Goal: Task Accomplishment & Management: Manage account settings

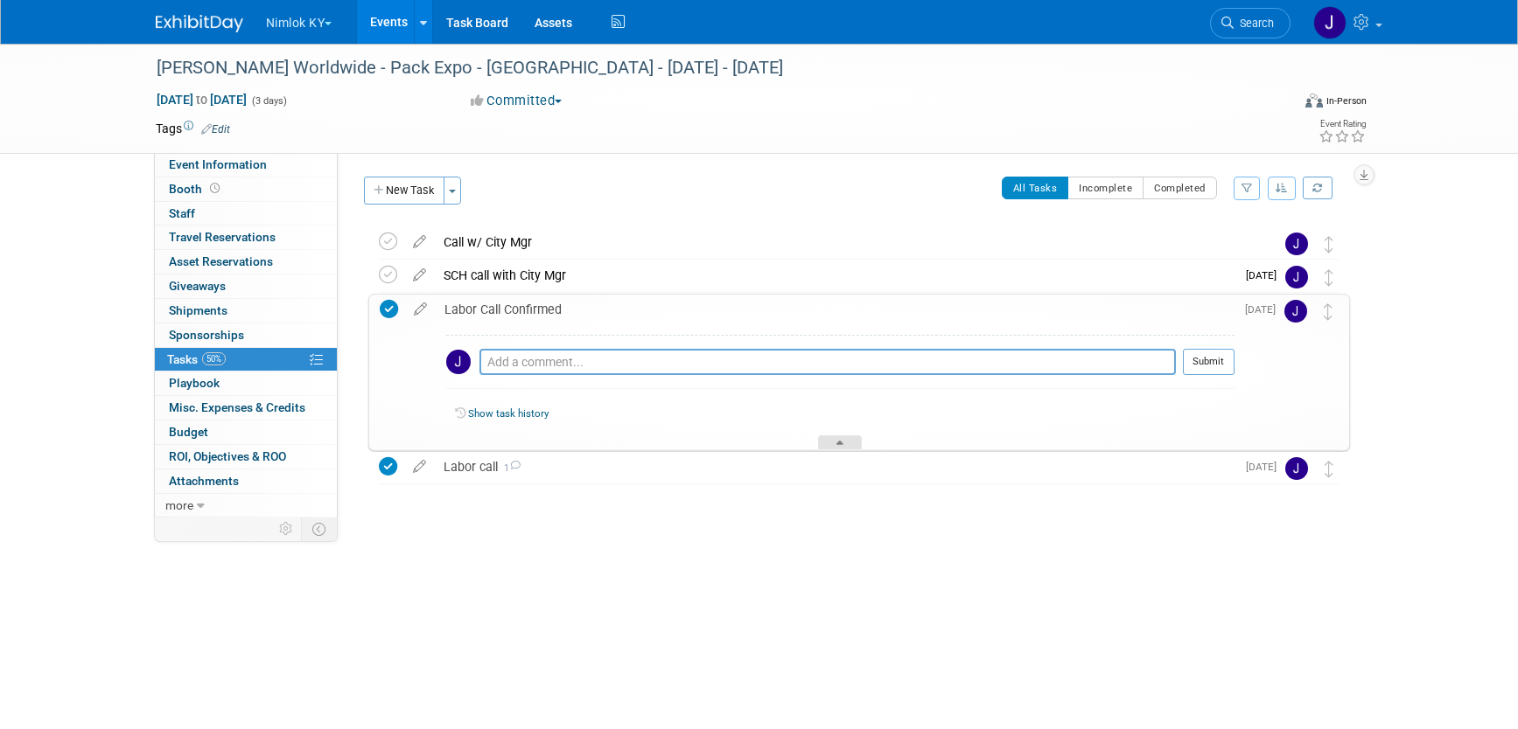
click at [857, 443] on div at bounding box center [840, 443] width 44 height 15
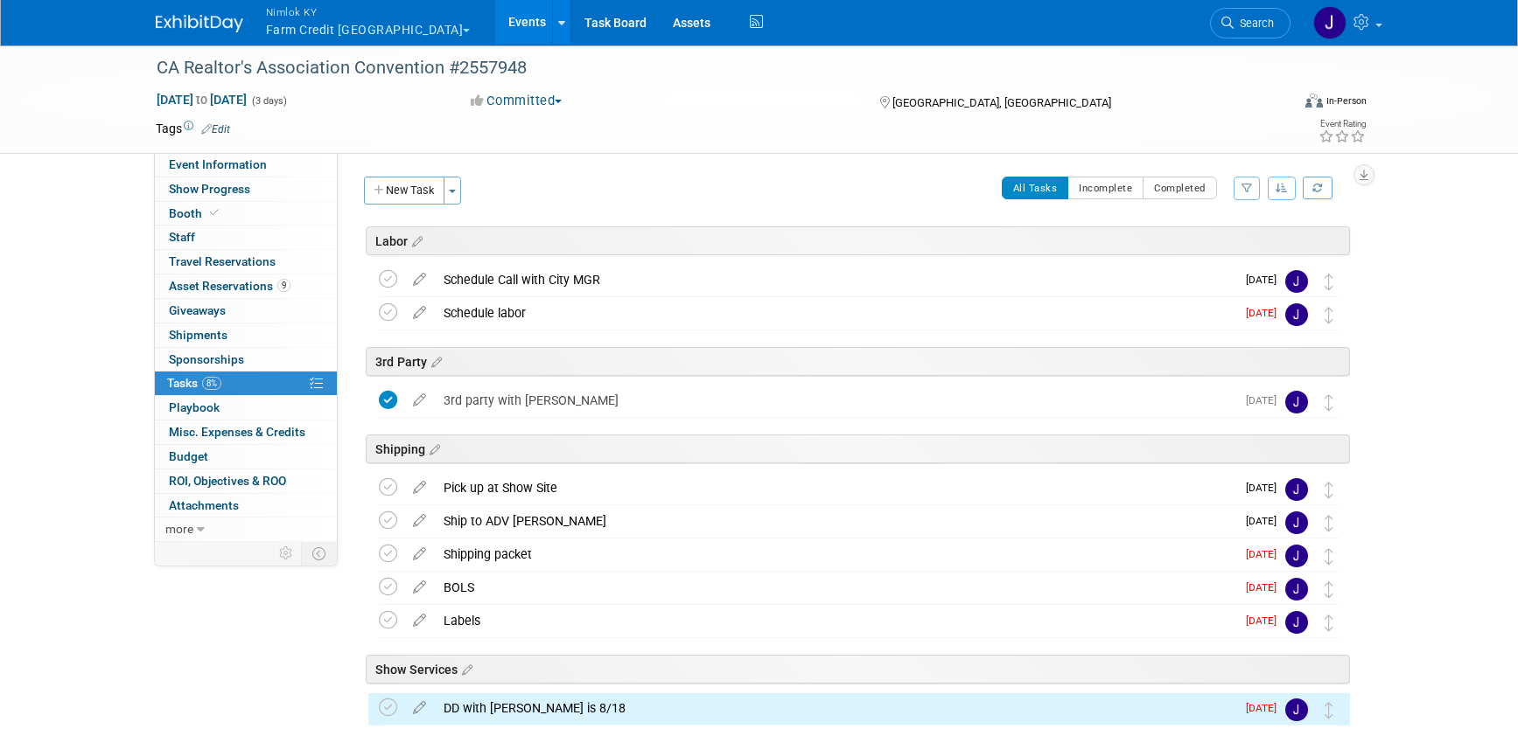
scroll to position [258, 0]
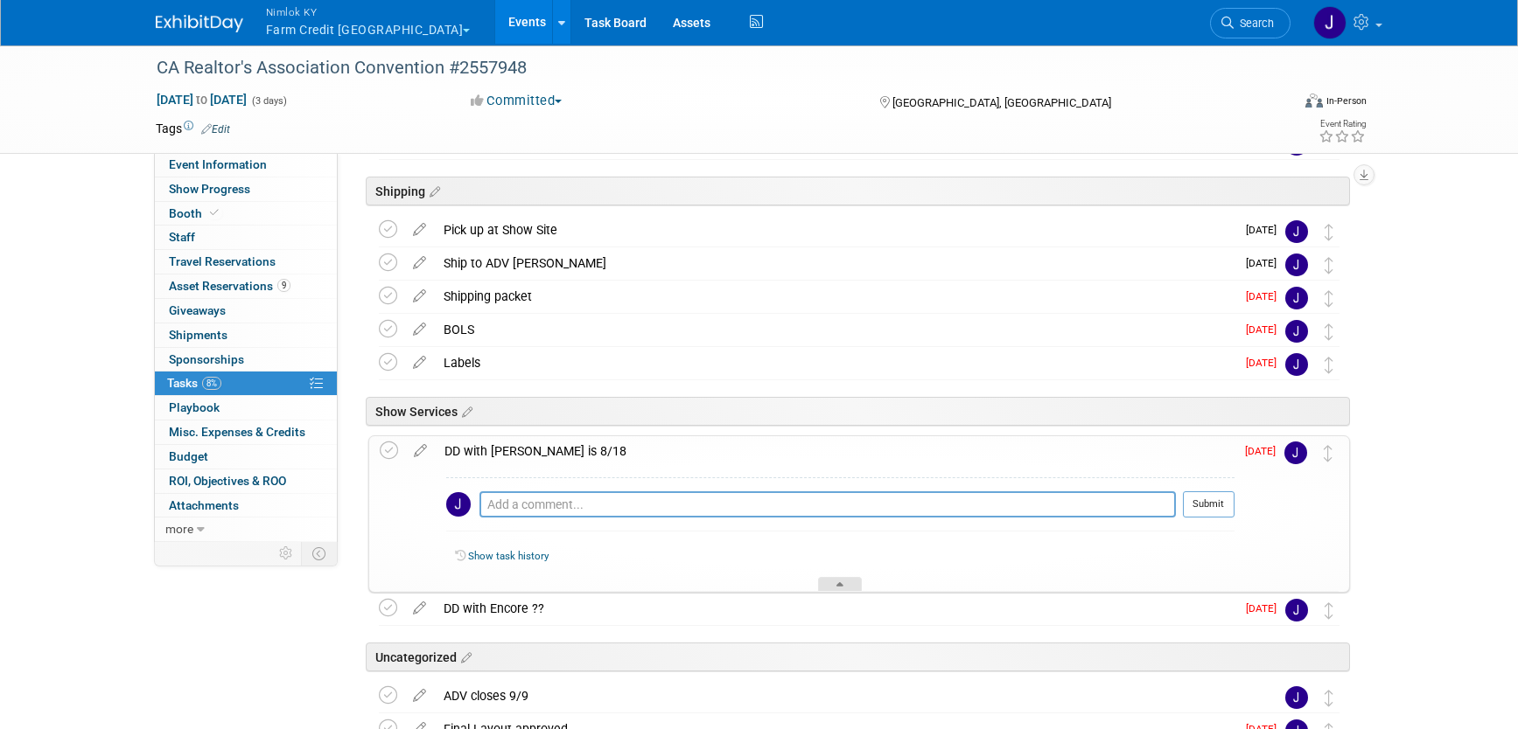
click at [845, 583] on div at bounding box center [840, 584] width 44 height 15
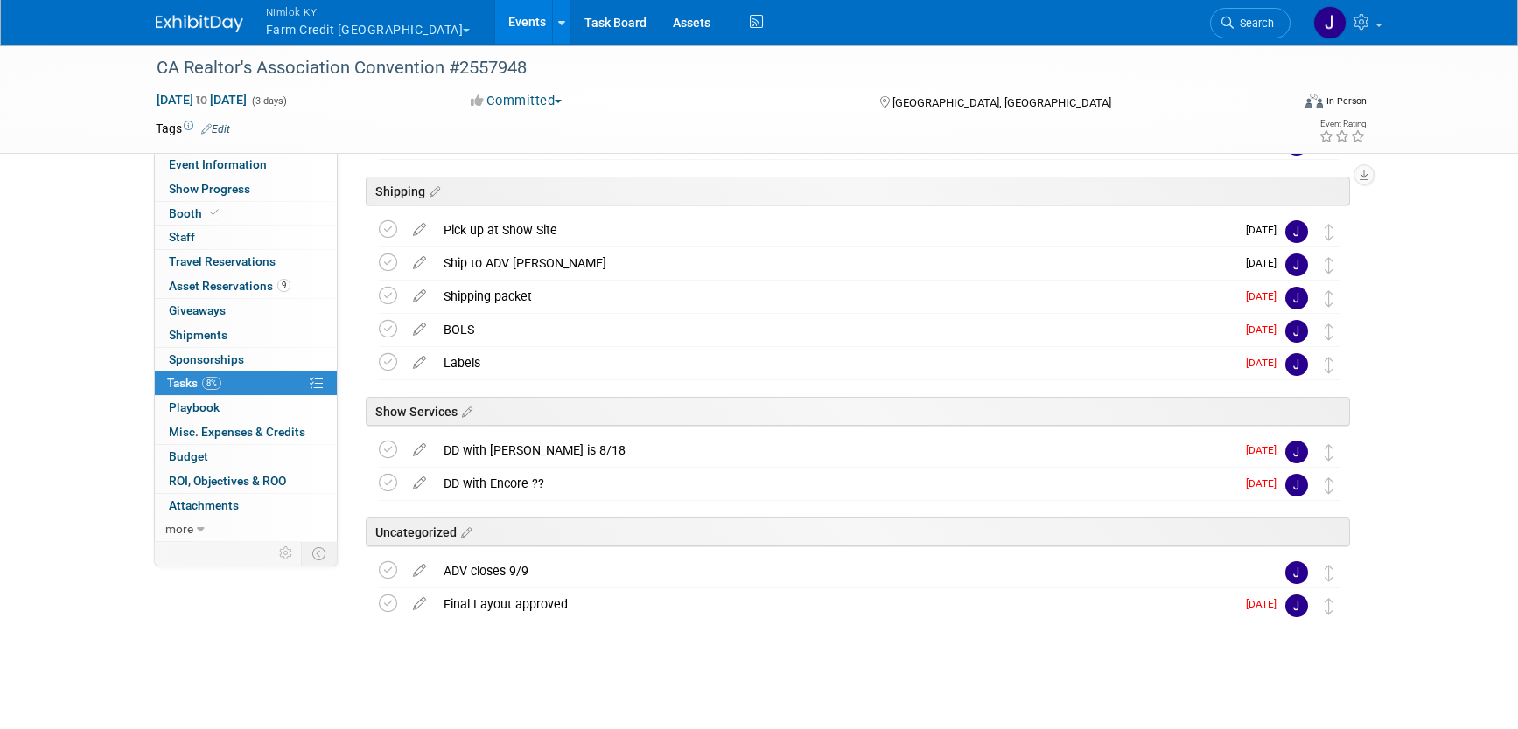
click at [394, 24] on button "Nimlok KY Farm Credit Mid America" at bounding box center [378, 22] width 228 height 45
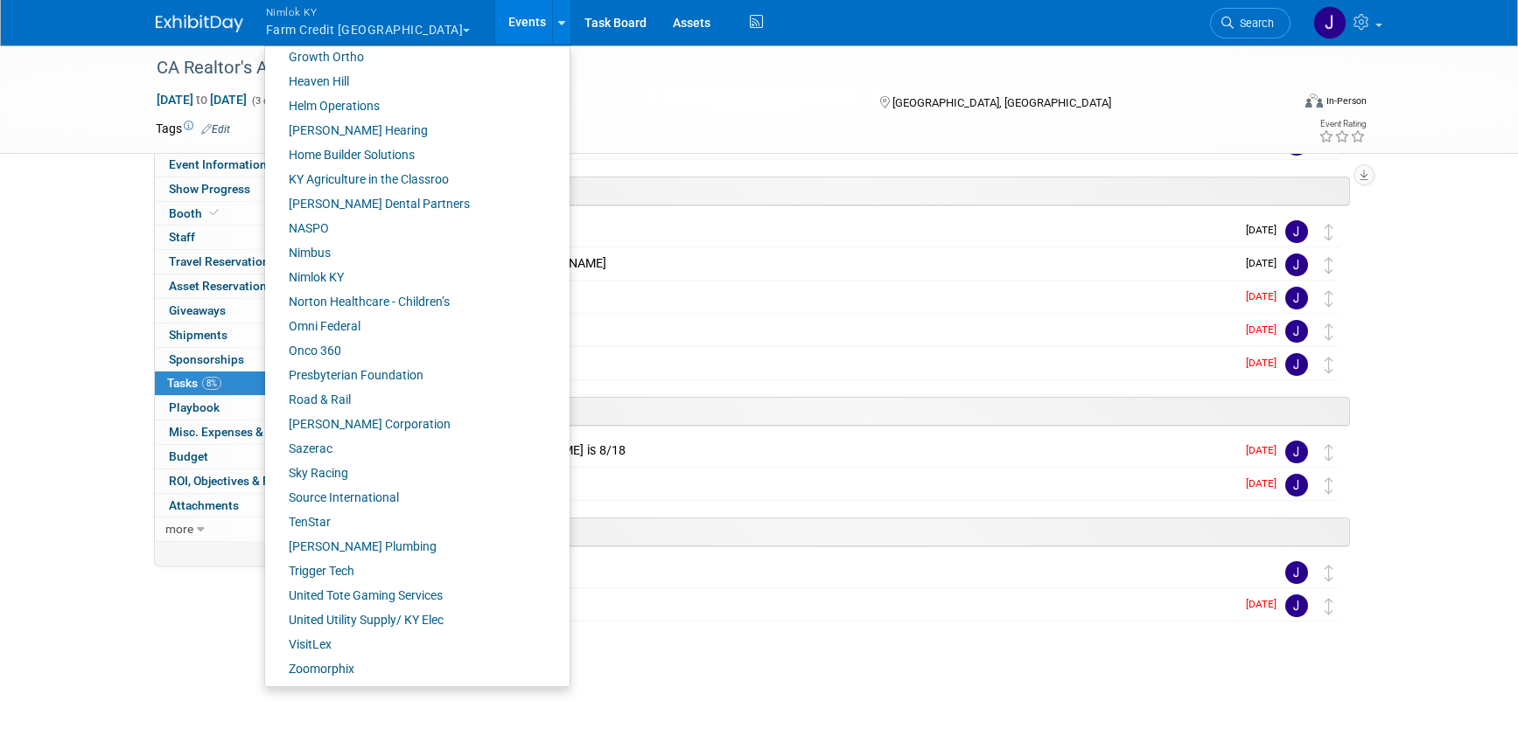
scroll to position [597, 0]
click at [334, 349] on link "Onco 360" at bounding box center [410, 350] width 291 height 24
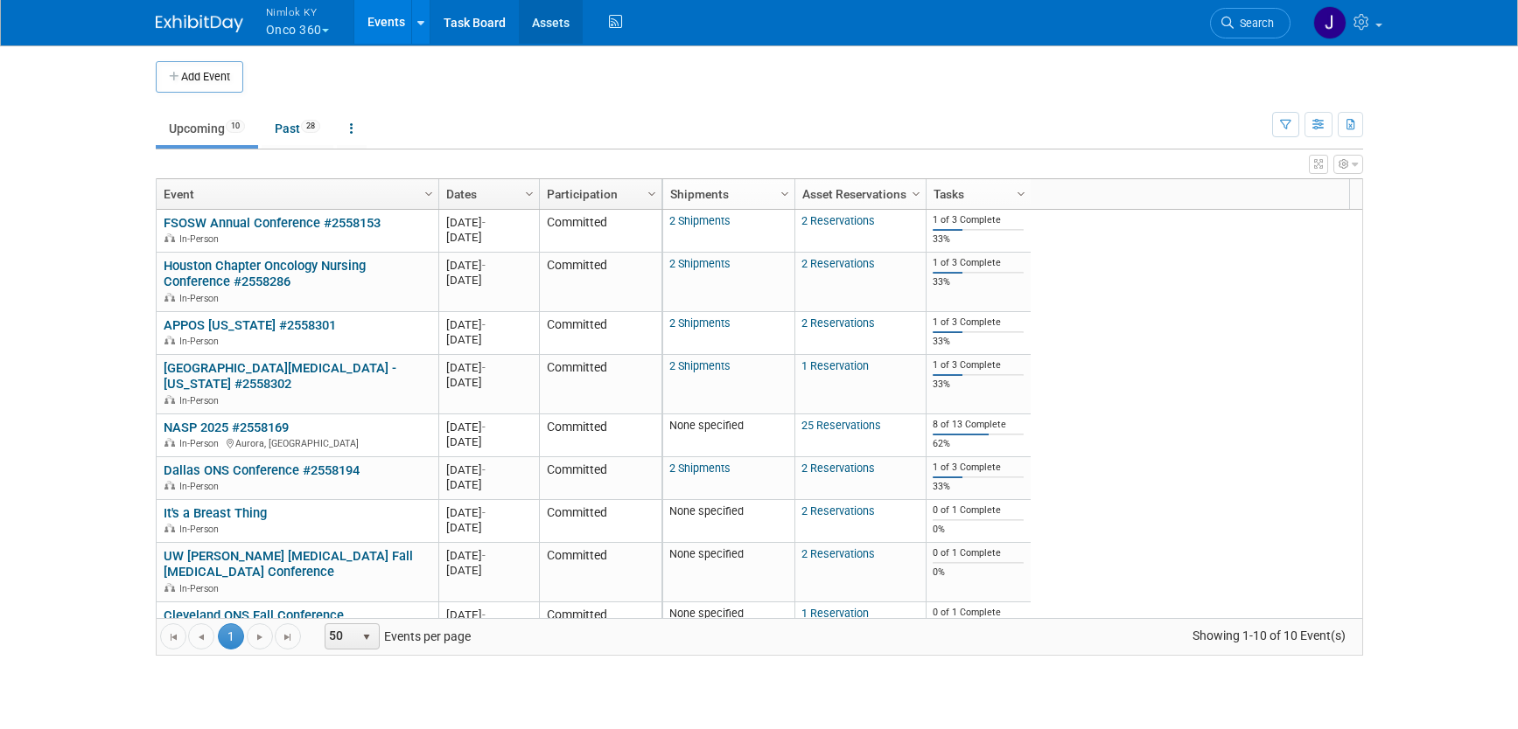
click at [560, 25] on link "Assets" at bounding box center [551, 22] width 64 height 44
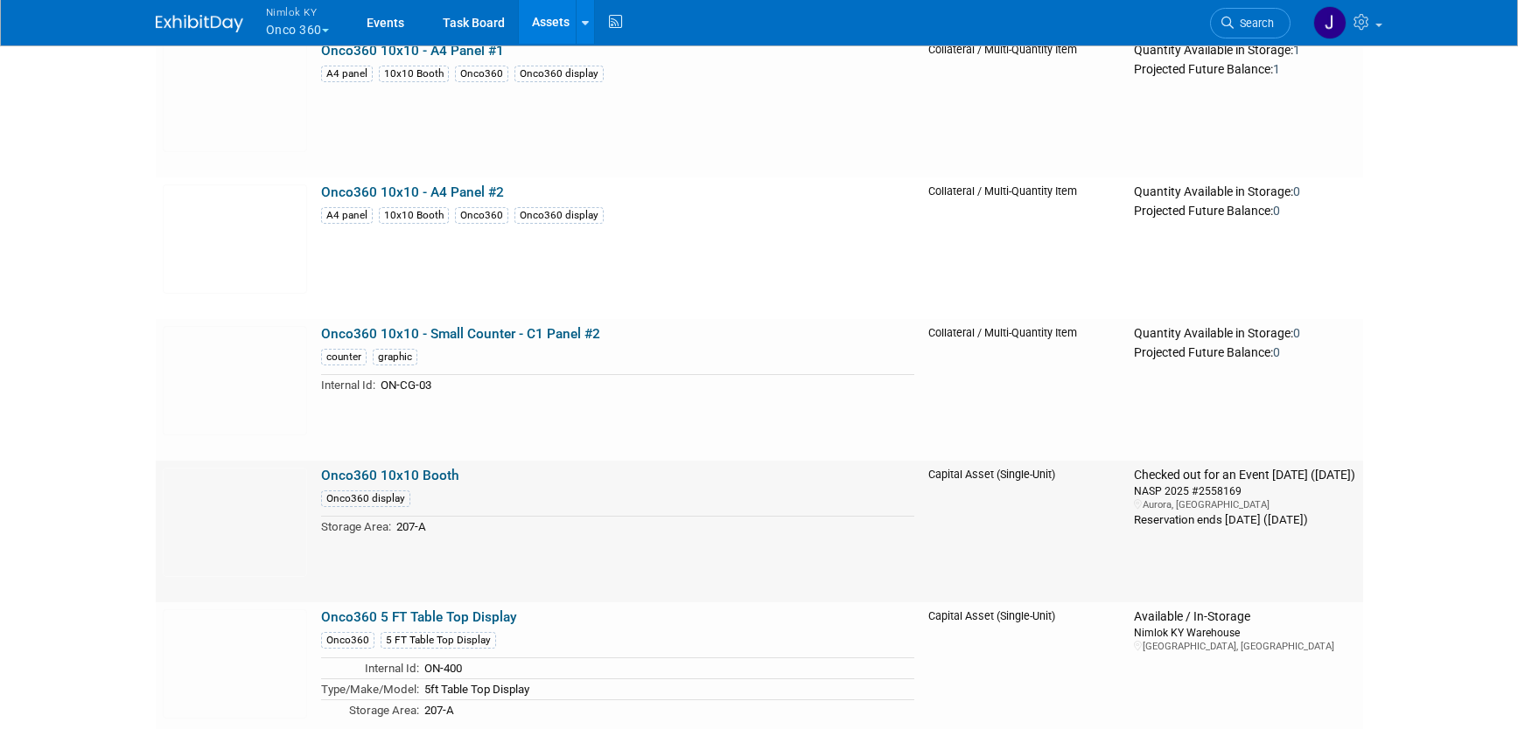
scroll to position [3867, 0]
click at [552, 336] on link "Onco360 10x10 - Small Counter - C1 Panel #2" at bounding box center [460, 333] width 279 height 16
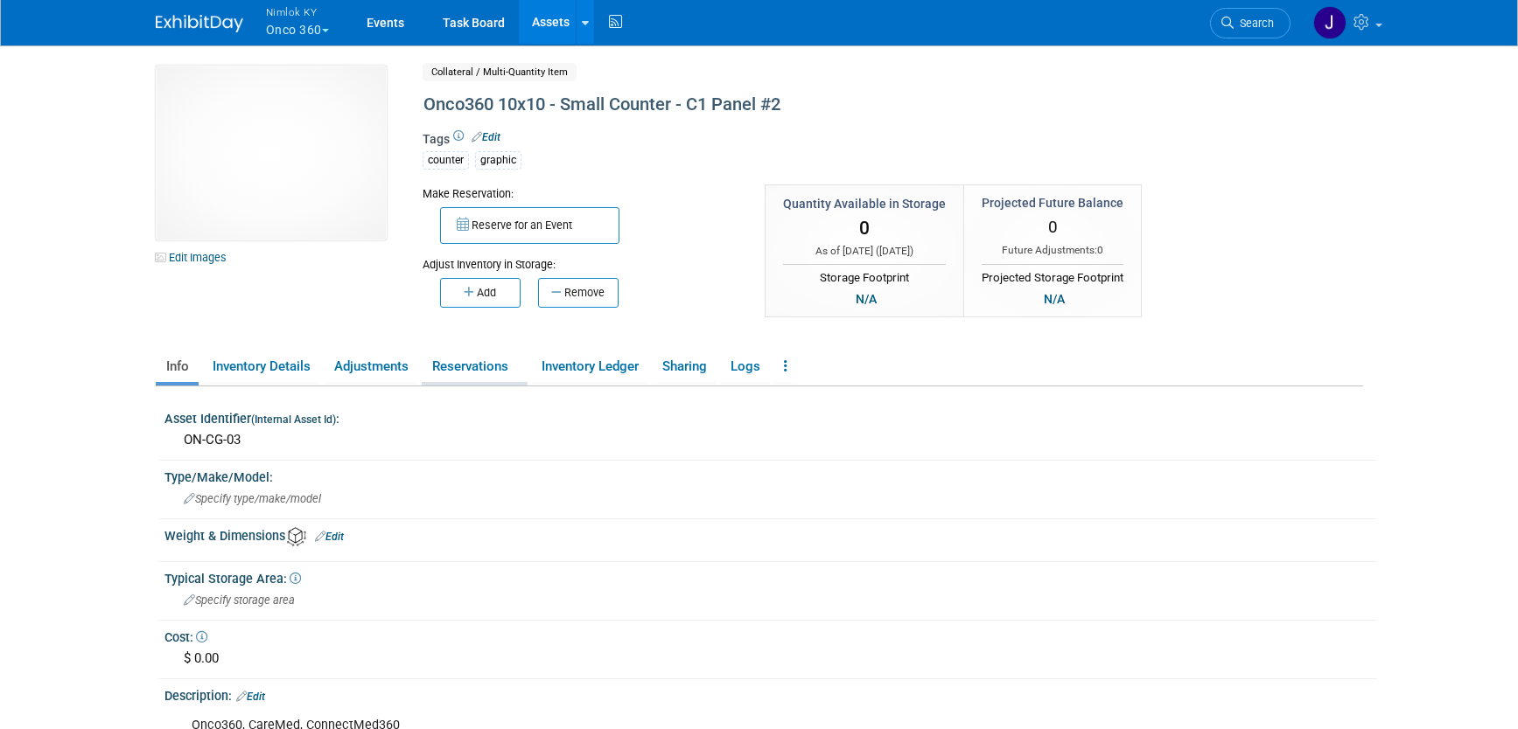
click at [449, 365] on link "Reservations" at bounding box center [475, 367] width 106 height 31
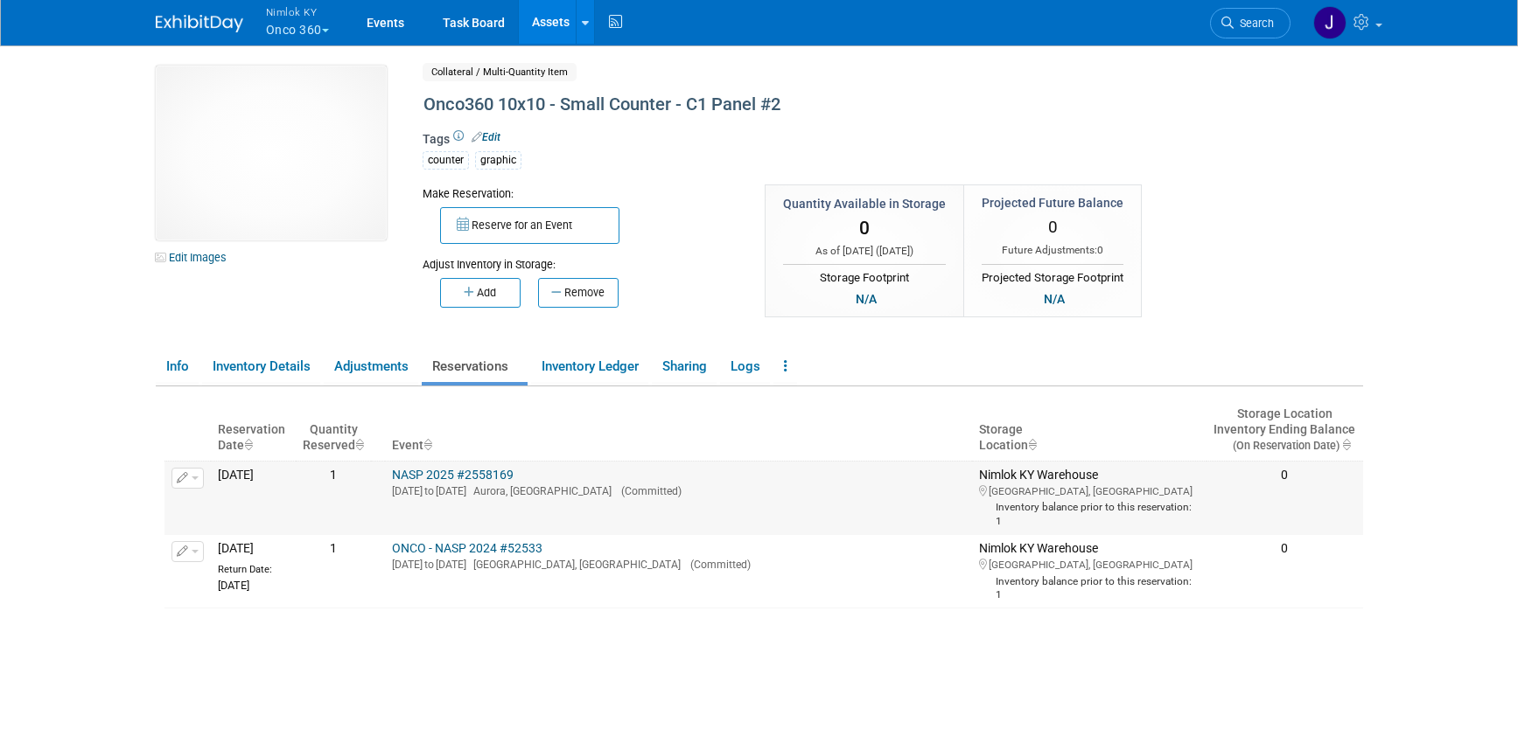
click at [513, 471] on link "NASP 2025 #2558169" at bounding box center [453, 475] width 122 height 14
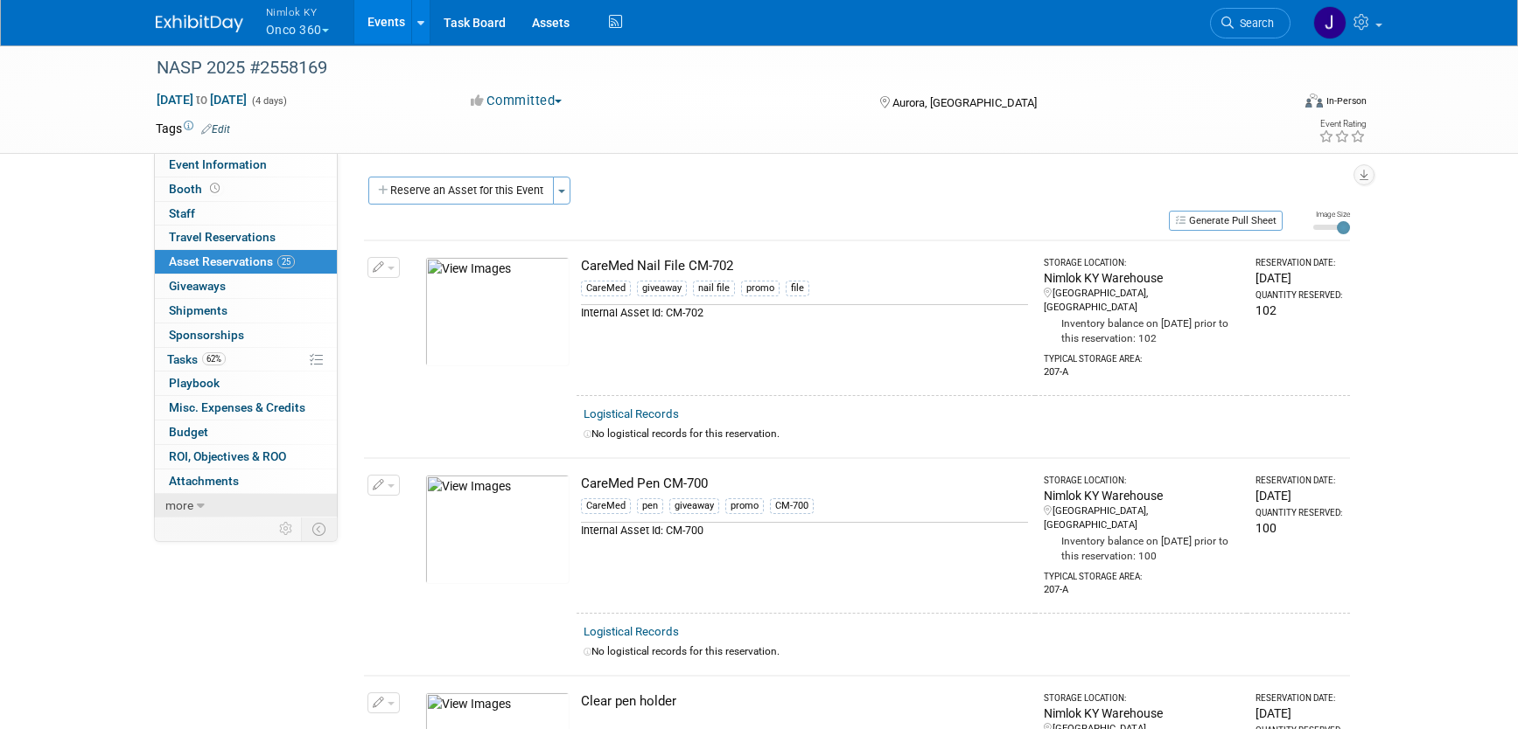
click at [181, 506] on span "more" at bounding box center [179, 506] width 28 height 14
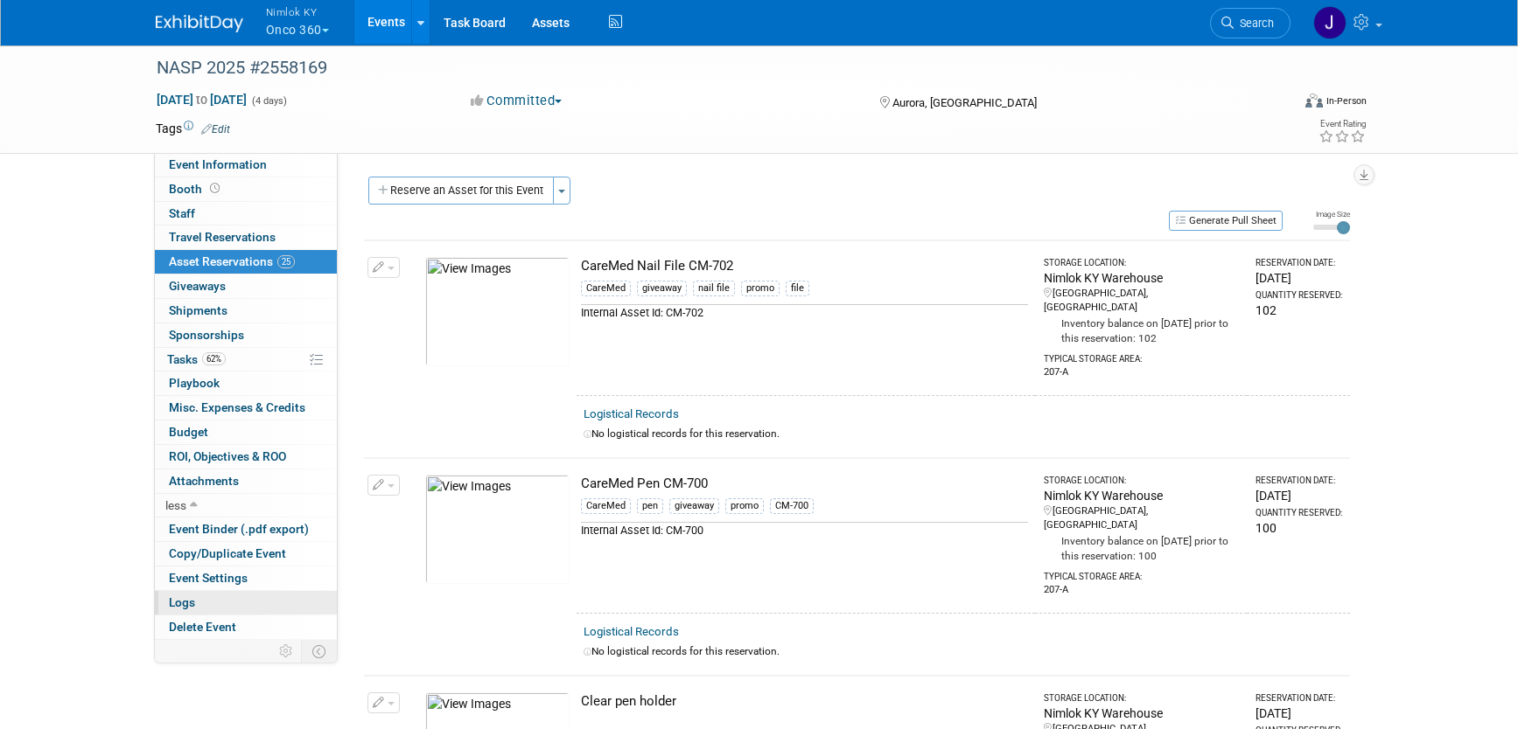
click at [197, 593] on link "Logs" at bounding box center [246, 603] width 182 height 24
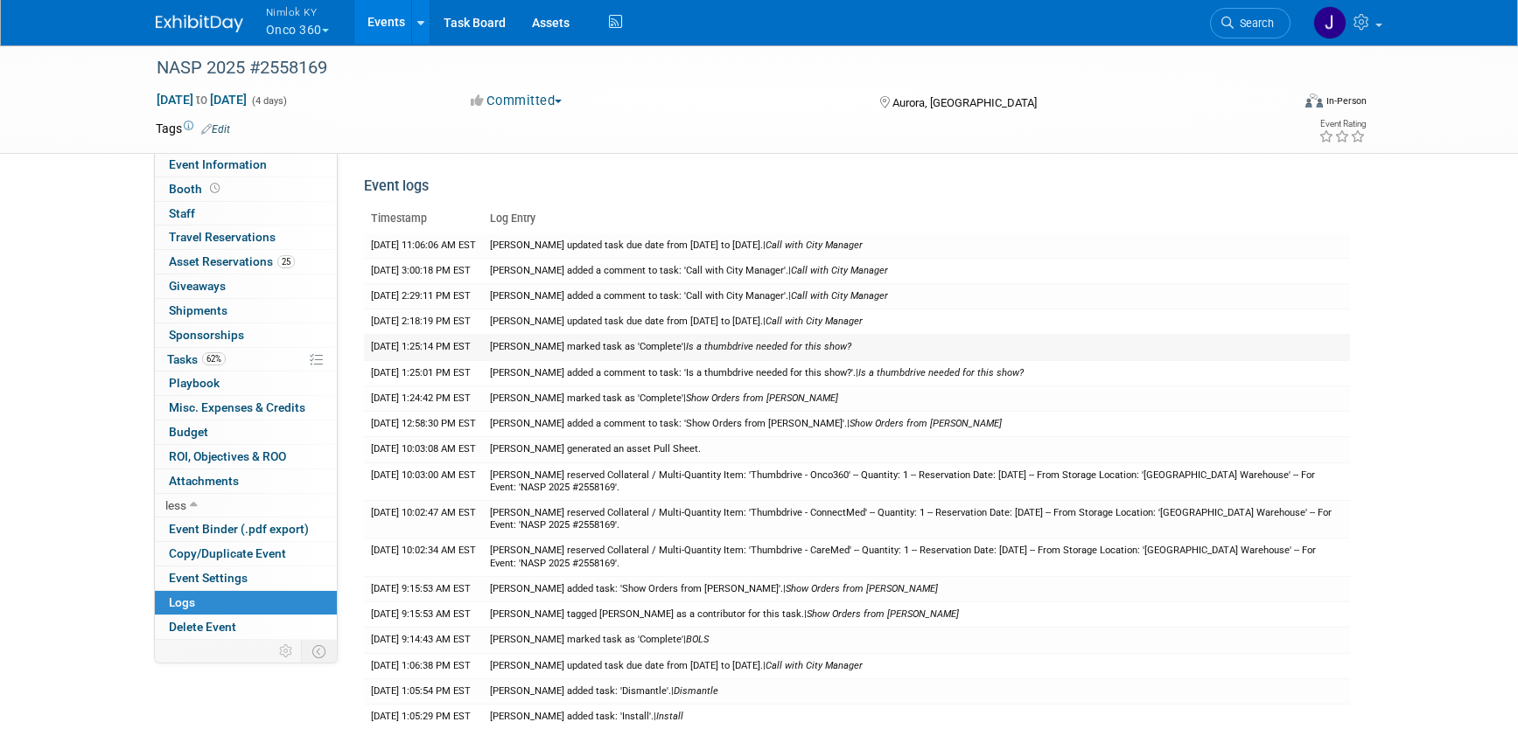
click at [556, 351] on td "Tim Bugaile marked task as 'Complete' | Is a thumbdrive needed for this show?" at bounding box center [916, 347] width 867 height 25
click at [277, 365] on link "62% Tasks 62%" at bounding box center [246, 360] width 182 height 24
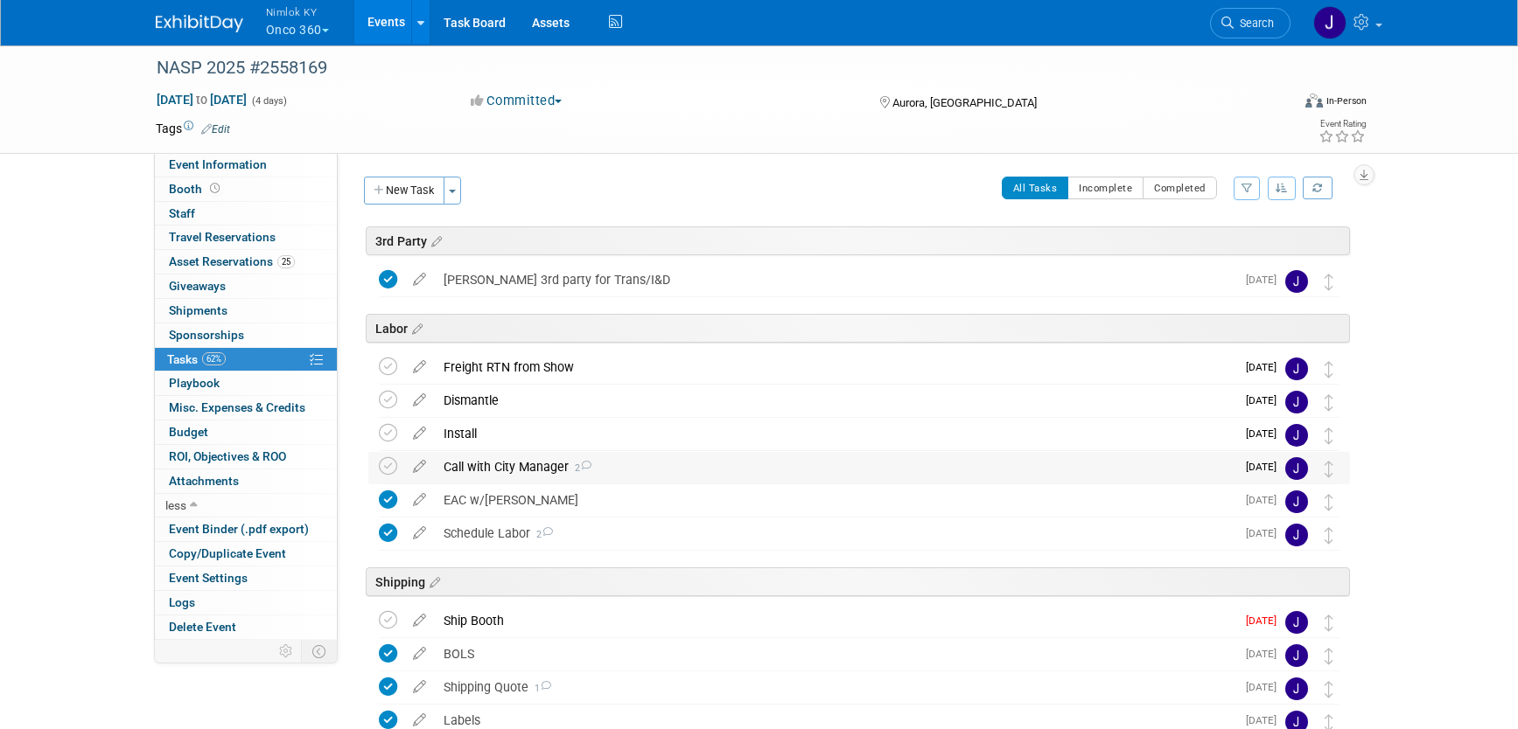
click at [728, 461] on div "Call with City Manager 2" at bounding box center [835, 467] width 800 height 30
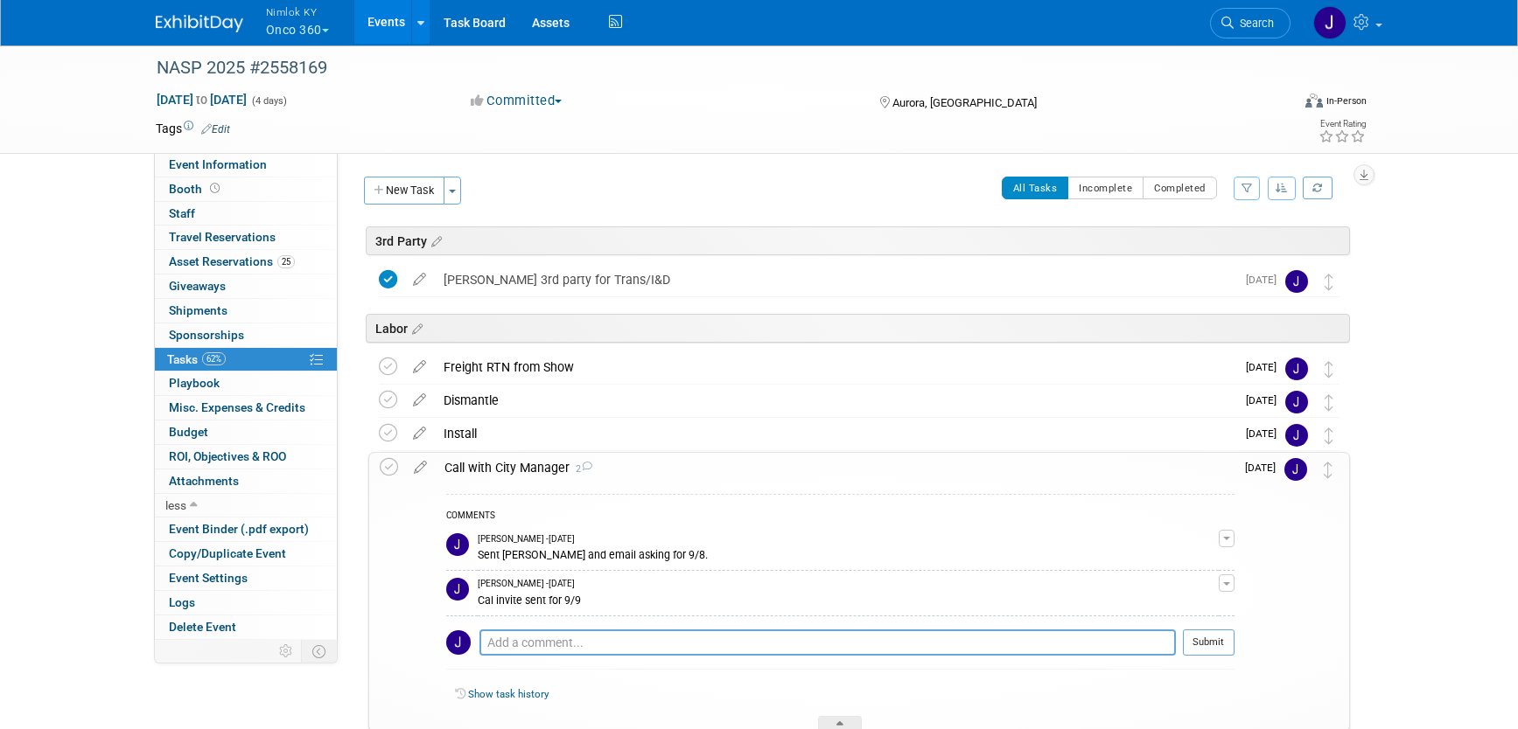
click at [728, 461] on div "Call with City Manager 2" at bounding box center [835, 468] width 799 height 30
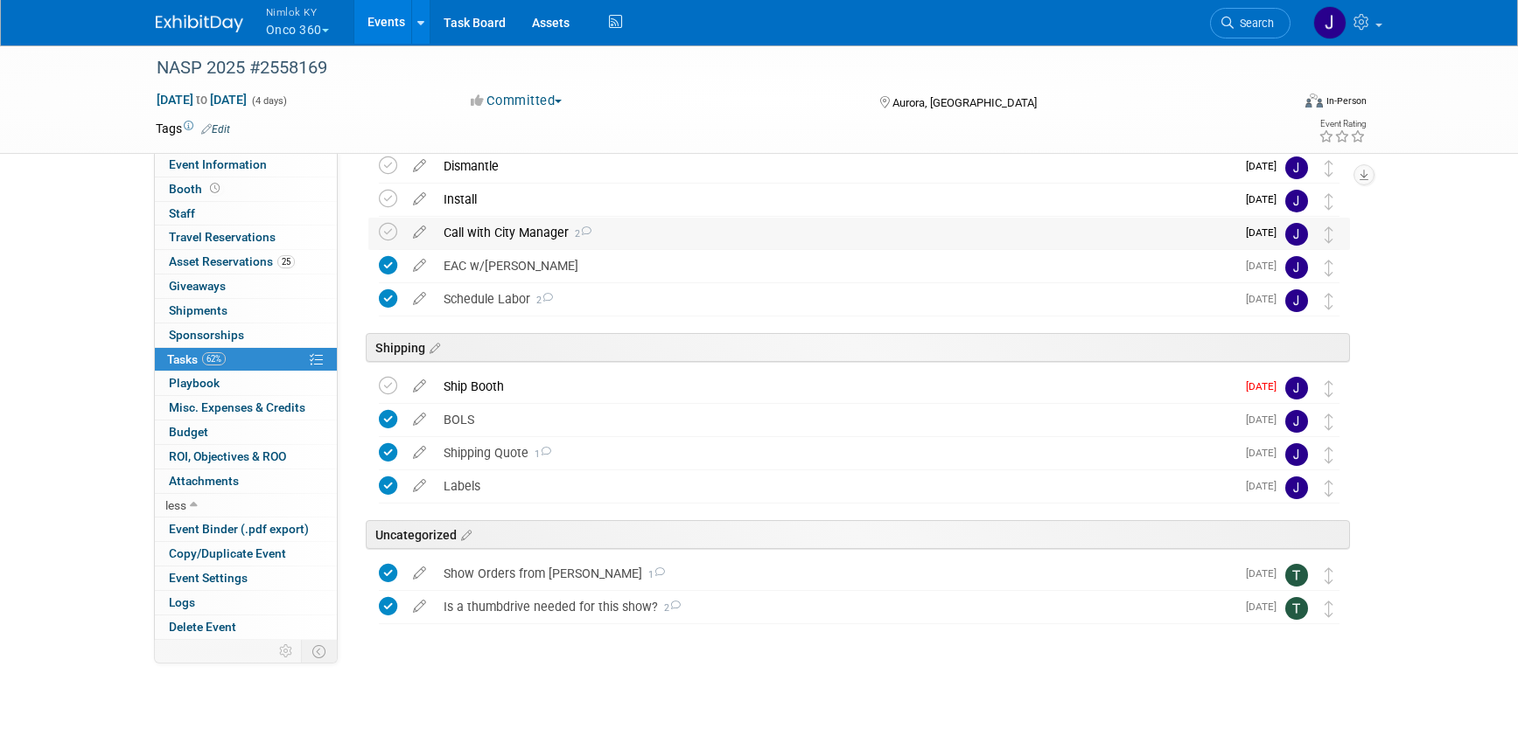
scroll to position [237, 0]
click at [733, 613] on div "Is a thumbdrive needed for this show? 2" at bounding box center [835, 605] width 800 height 30
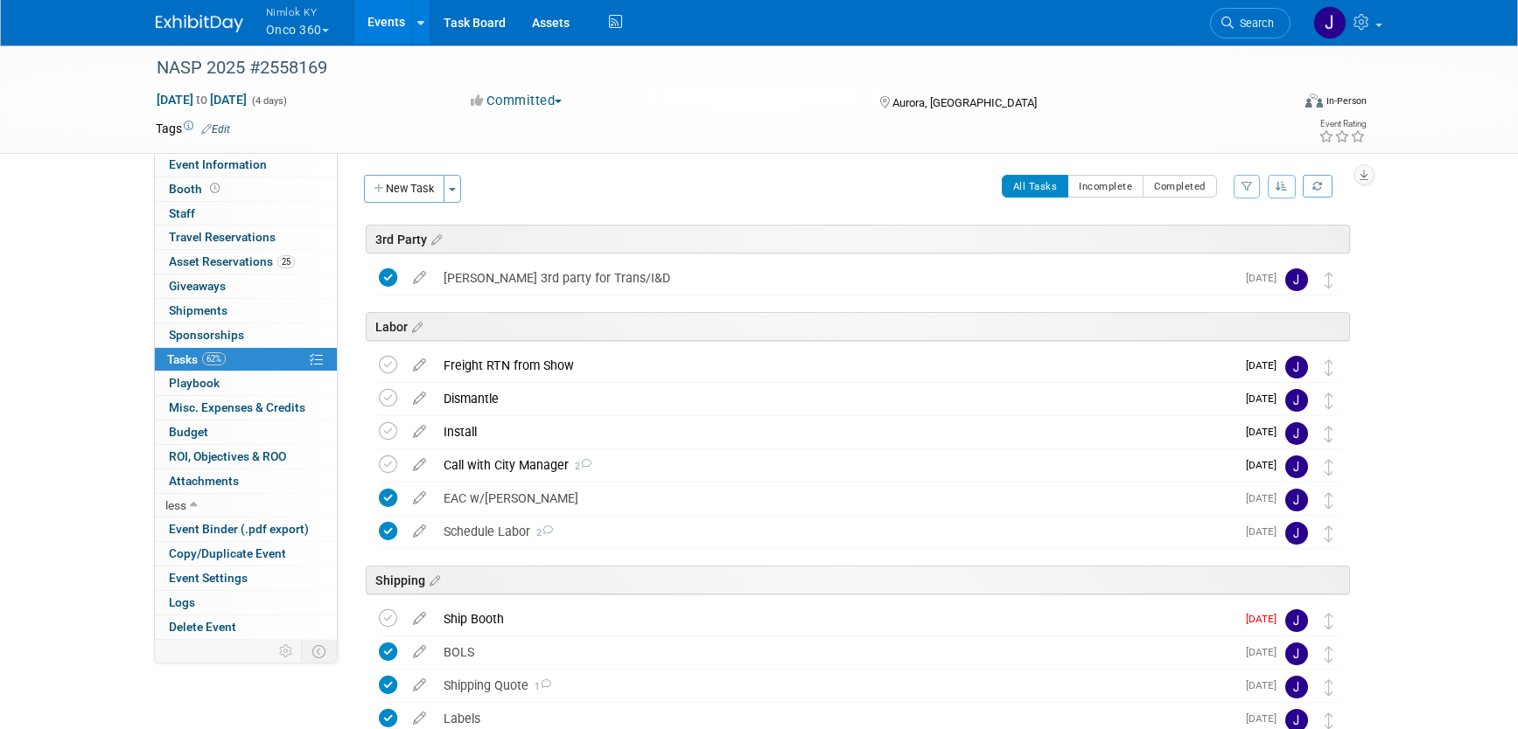
scroll to position [0, 0]
click at [562, 28] on link "Assets" at bounding box center [551, 22] width 64 height 44
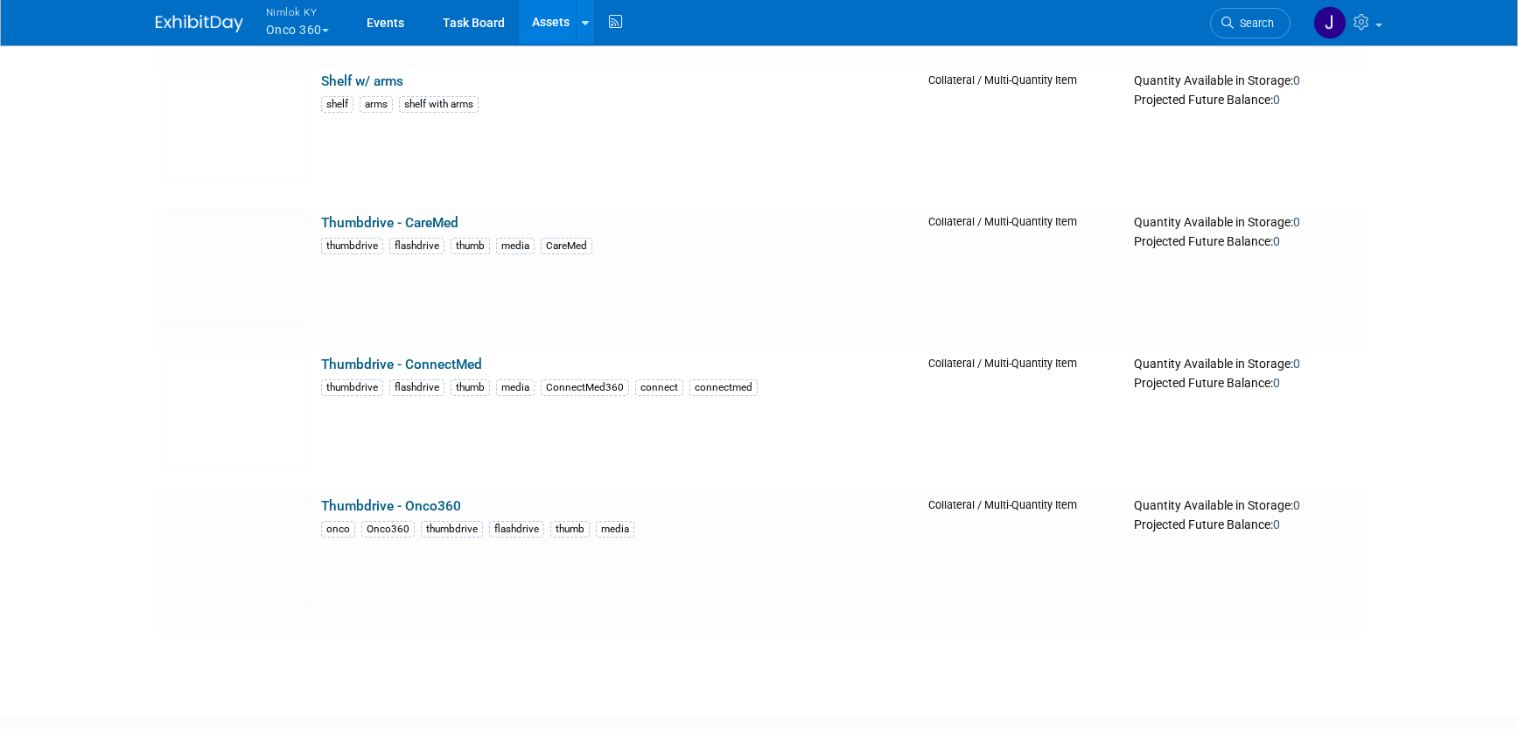
scroll to position [7099, 0]
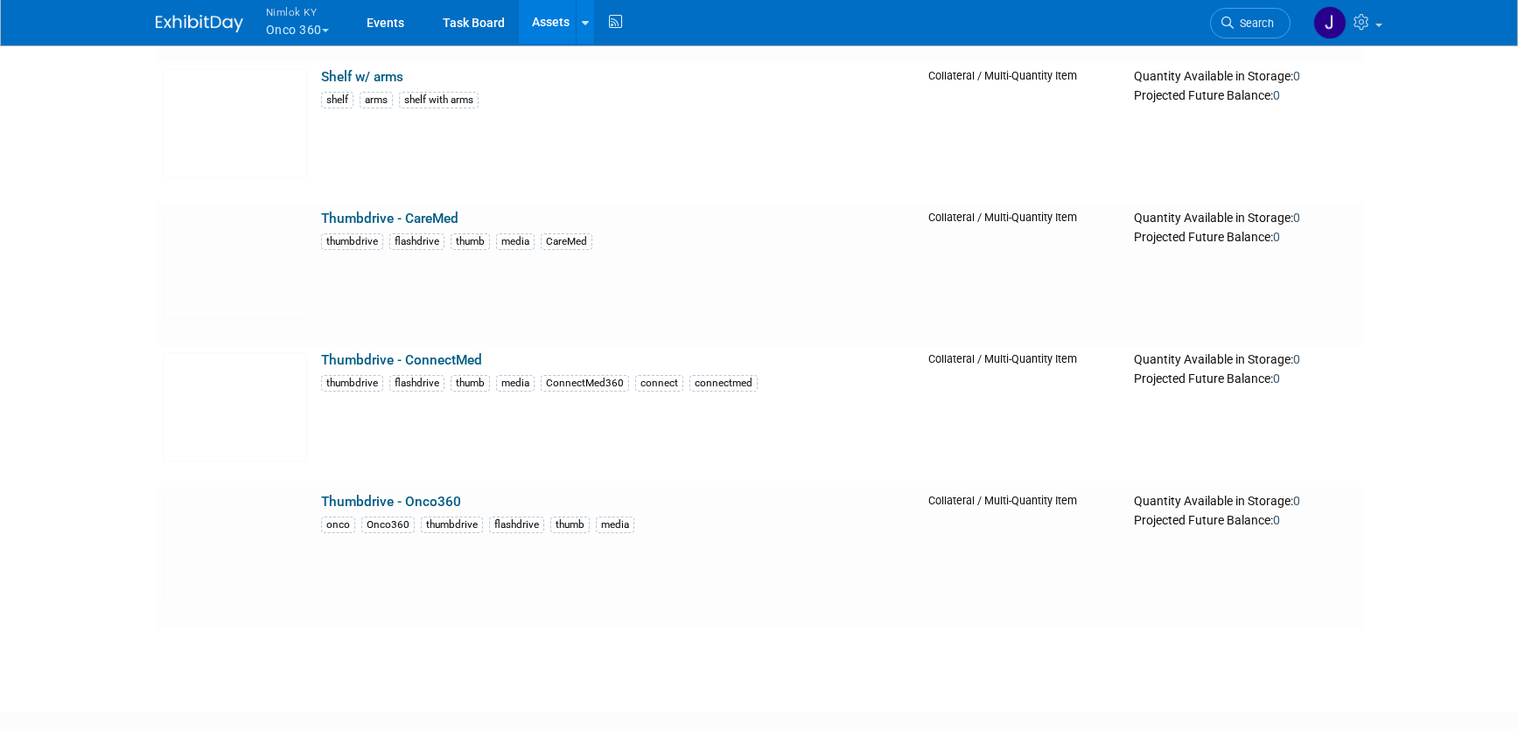
click at [319, 34] on button "Nimlok KY Onco 360" at bounding box center [307, 22] width 87 height 45
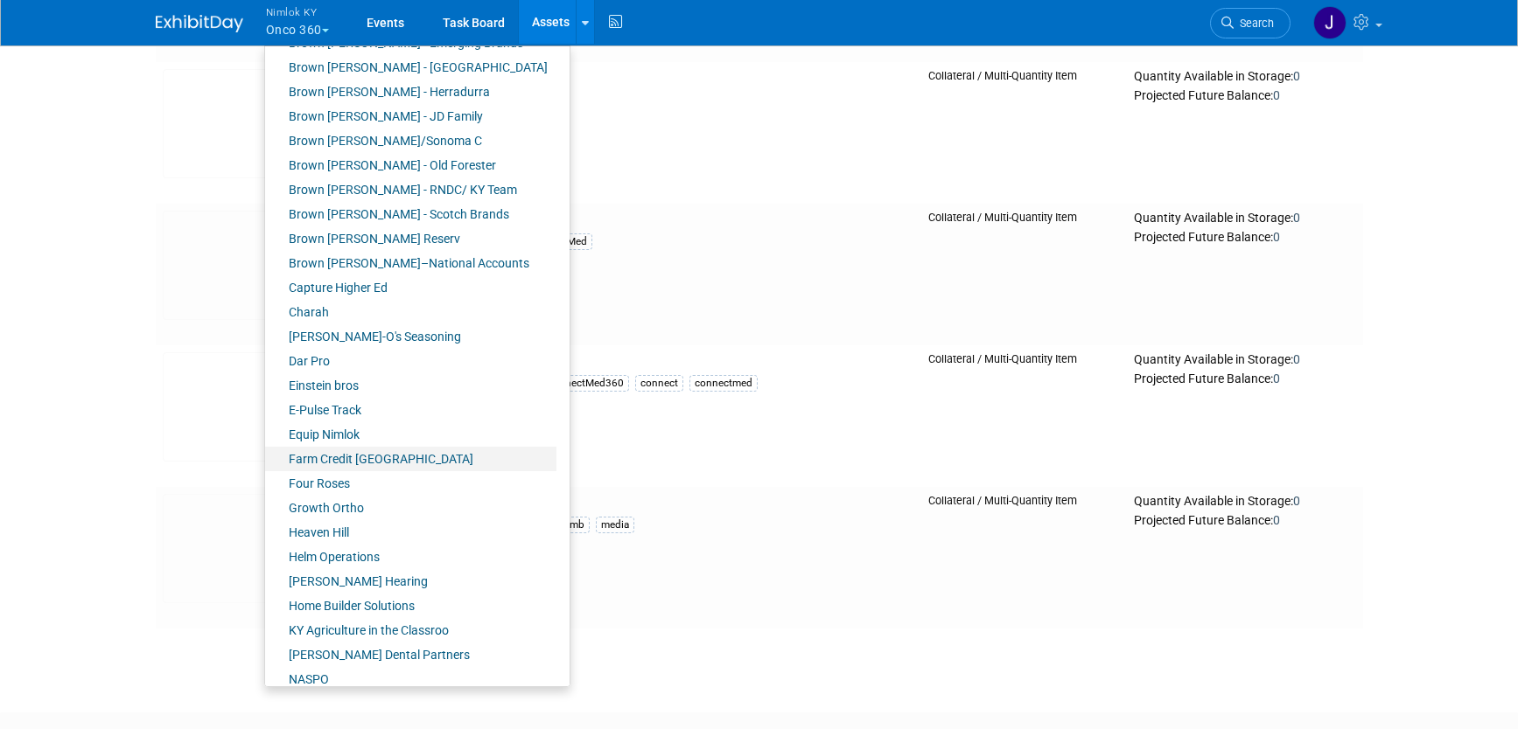
scroll to position [145, 0]
click at [376, 484] on link "Four Roses" at bounding box center [410, 483] width 291 height 24
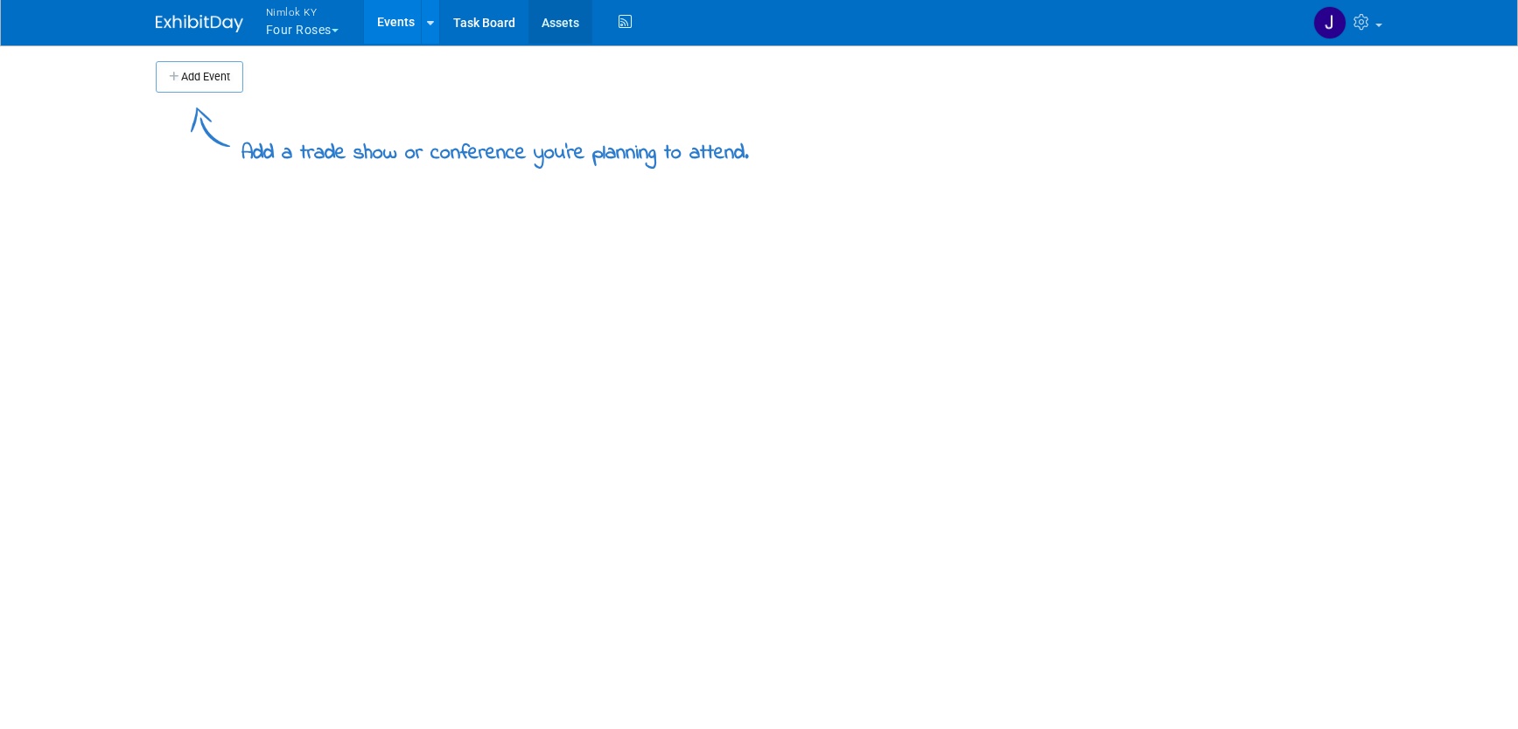
click at [560, 11] on link "Assets" at bounding box center [560, 22] width 64 height 44
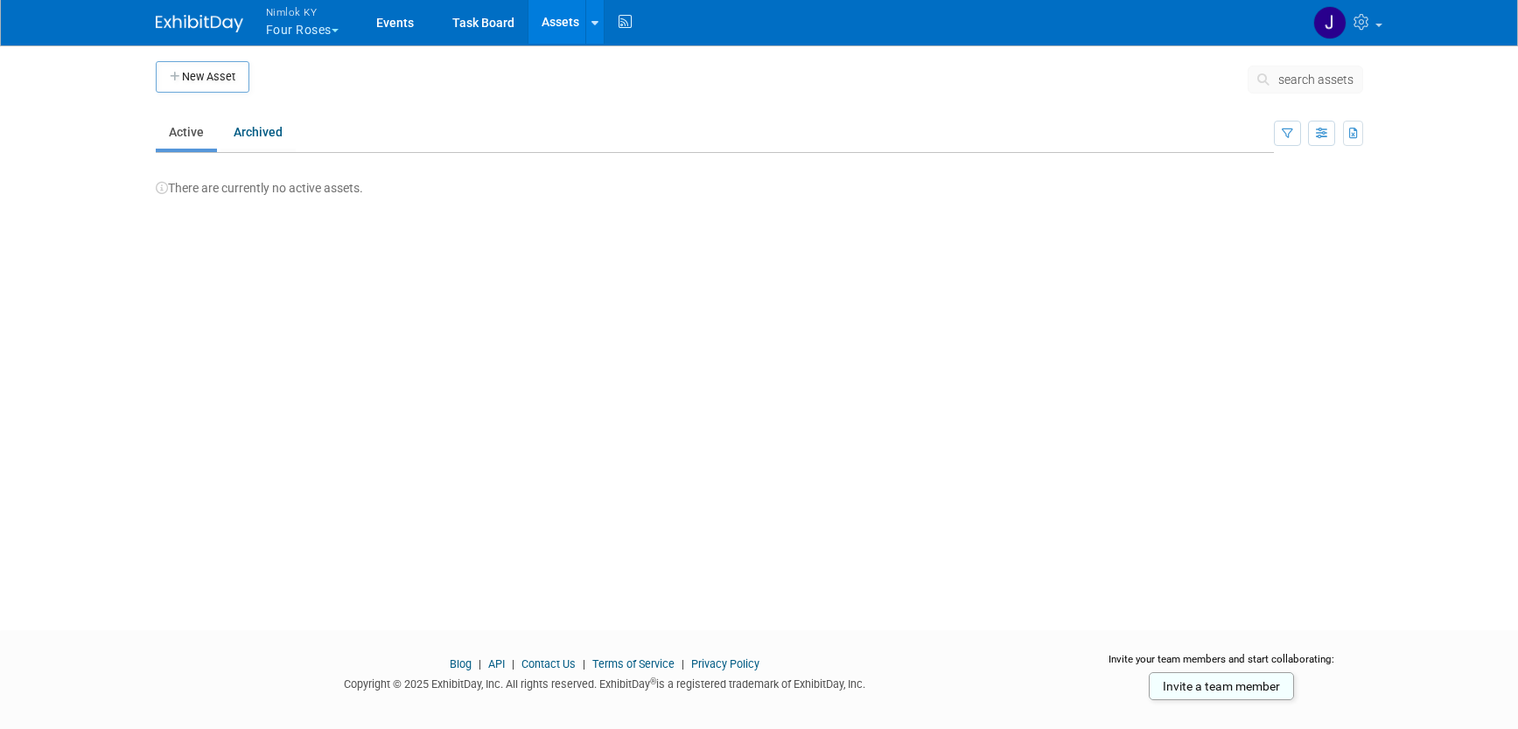
click at [313, 37] on button "Nimlok KY Four Roses" at bounding box center [312, 22] width 96 height 45
drag, startPoint x: 309, startPoint y: 27, endPoint x: 316, endPoint y: 42, distance: 16.4
click at [309, 27] on button "Nimlok KY Four Roses" at bounding box center [312, 22] width 96 height 45
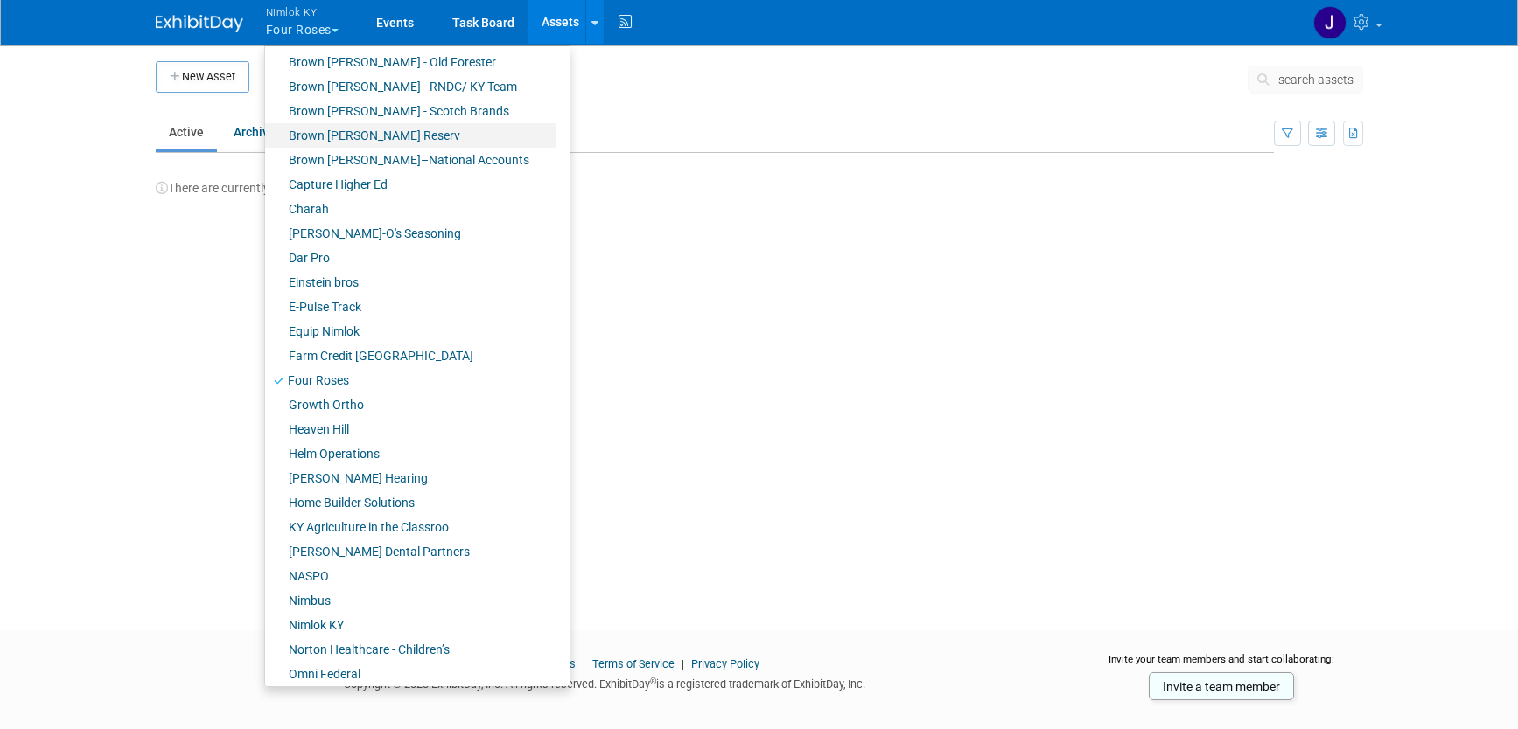
scroll to position [330, 0]
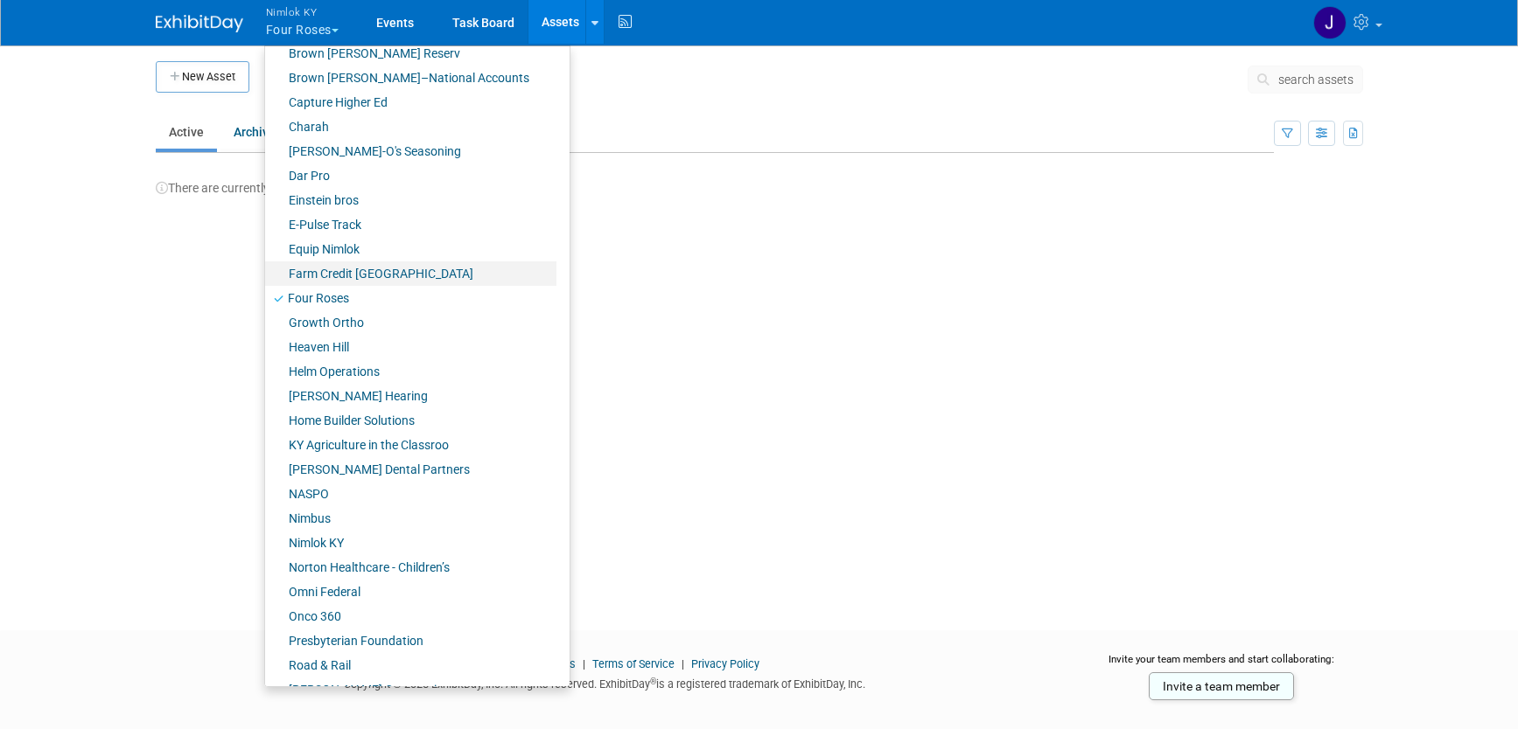
click at [354, 276] on link "Farm Credit [GEOGRAPHIC_DATA]" at bounding box center [410, 274] width 291 height 24
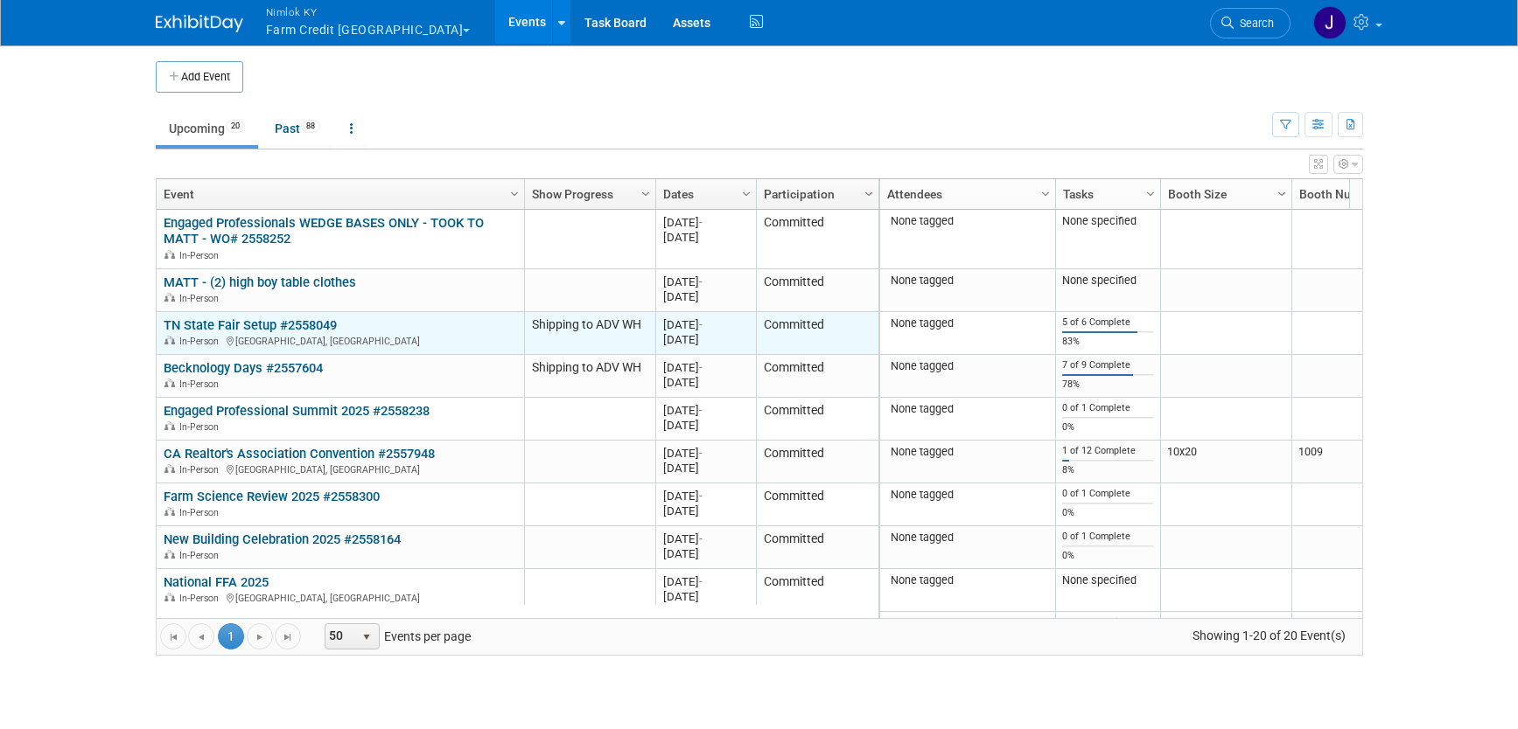
click at [298, 332] on link "TN State Fair Setup #2558049" at bounding box center [250, 326] width 173 height 16
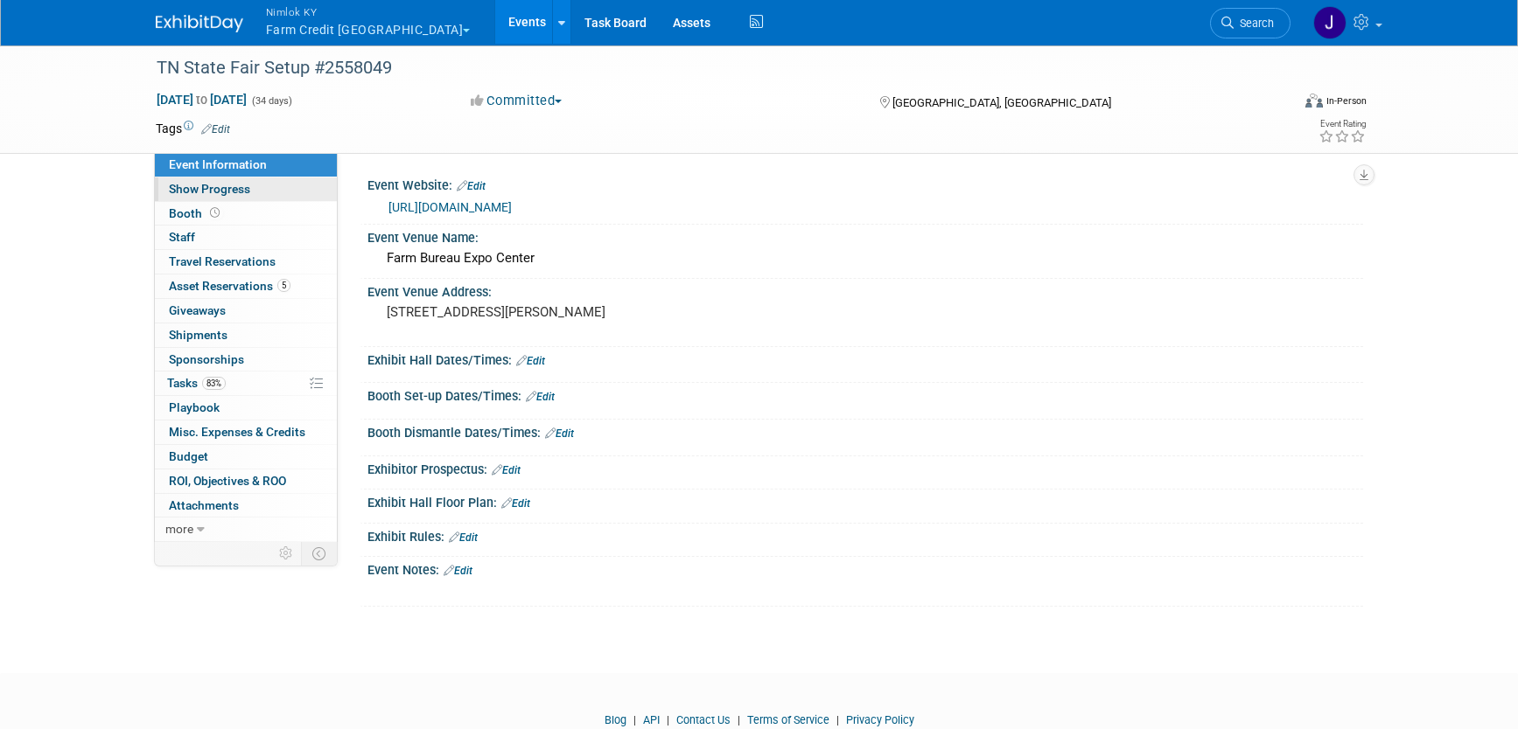
click at [290, 193] on link "Show Progress" at bounding box center [246, 190] width 182 height 24
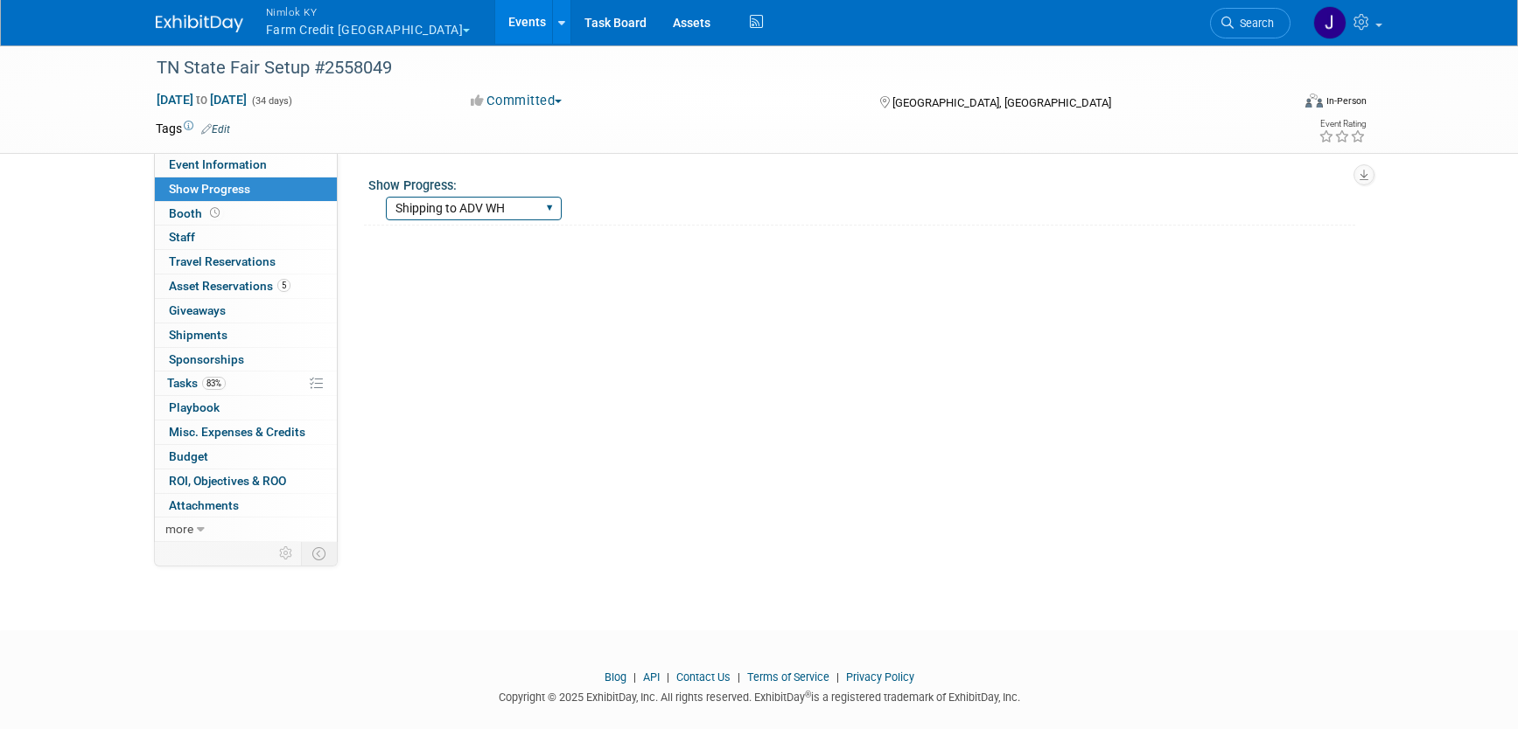
click at [445, 209] on select "Show Complete Working on Services WH pulling order Shipping to ADV WH Show in P…" at bounding box center [474, 209] width 176 height 24
select select "Show in Progress"
click at [386, 197] on select "Show Complete Working on Services WH pulling order Shipping to ADV WH Show in P…" at bounding box center [474, 209] width 176 height 24
click at [495, 19] on link "Events" at bounding box center [527, 22] width 64 height 44
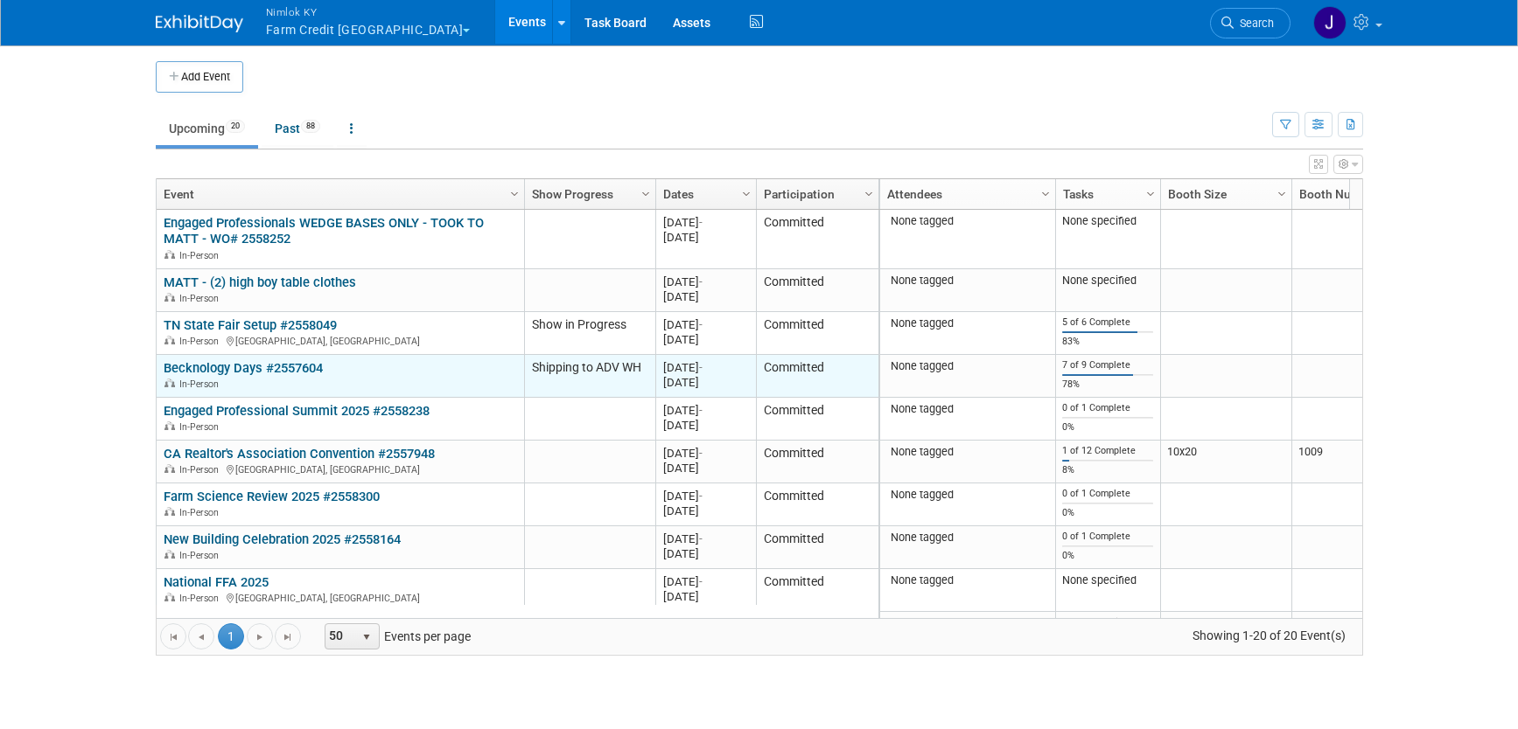
click at [307, 370] on link "Becknology Days #2557604" at bounding box center [243, 368] width 159 height 16
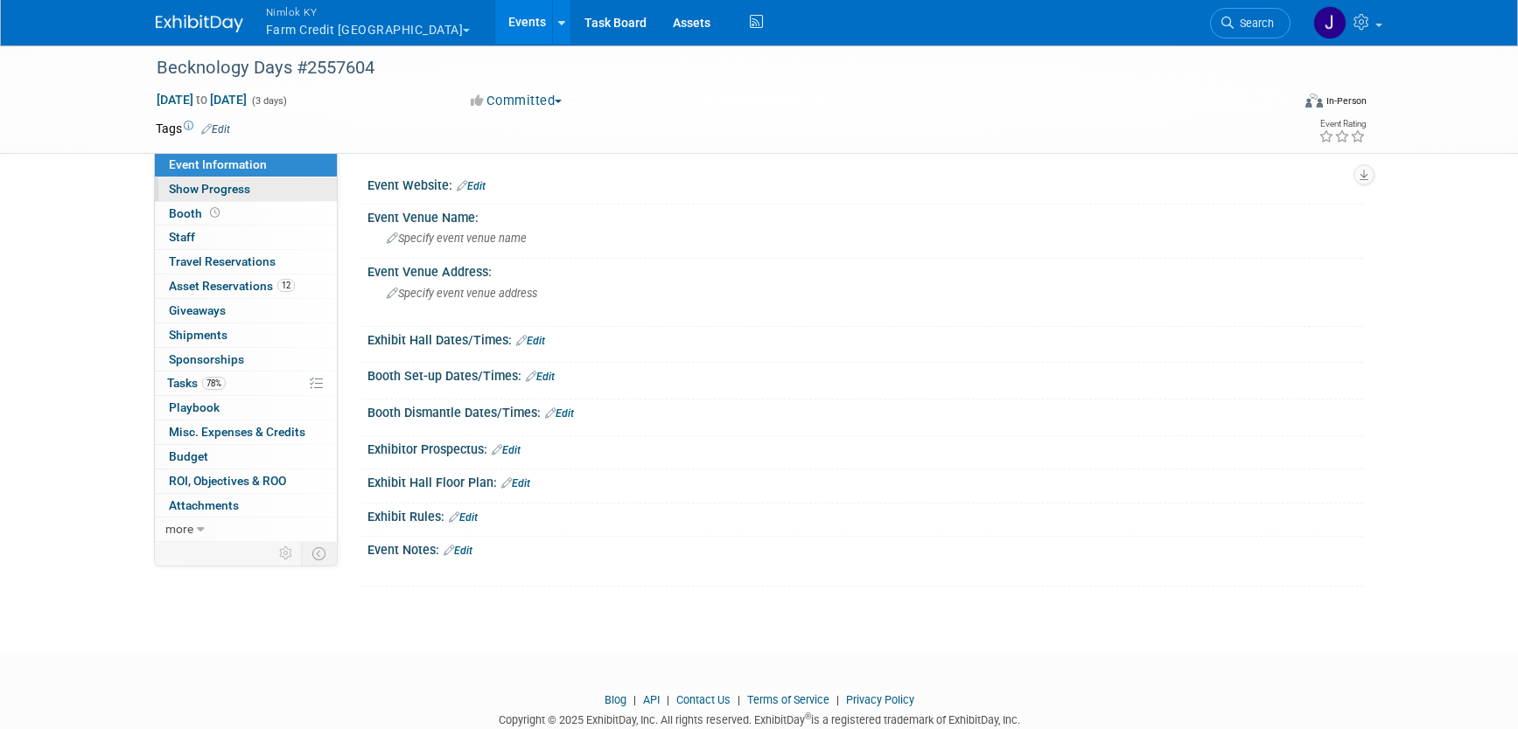
click at [270, 188] on link "Show Progress" at bounding box center [246, 190] width 182 height 24
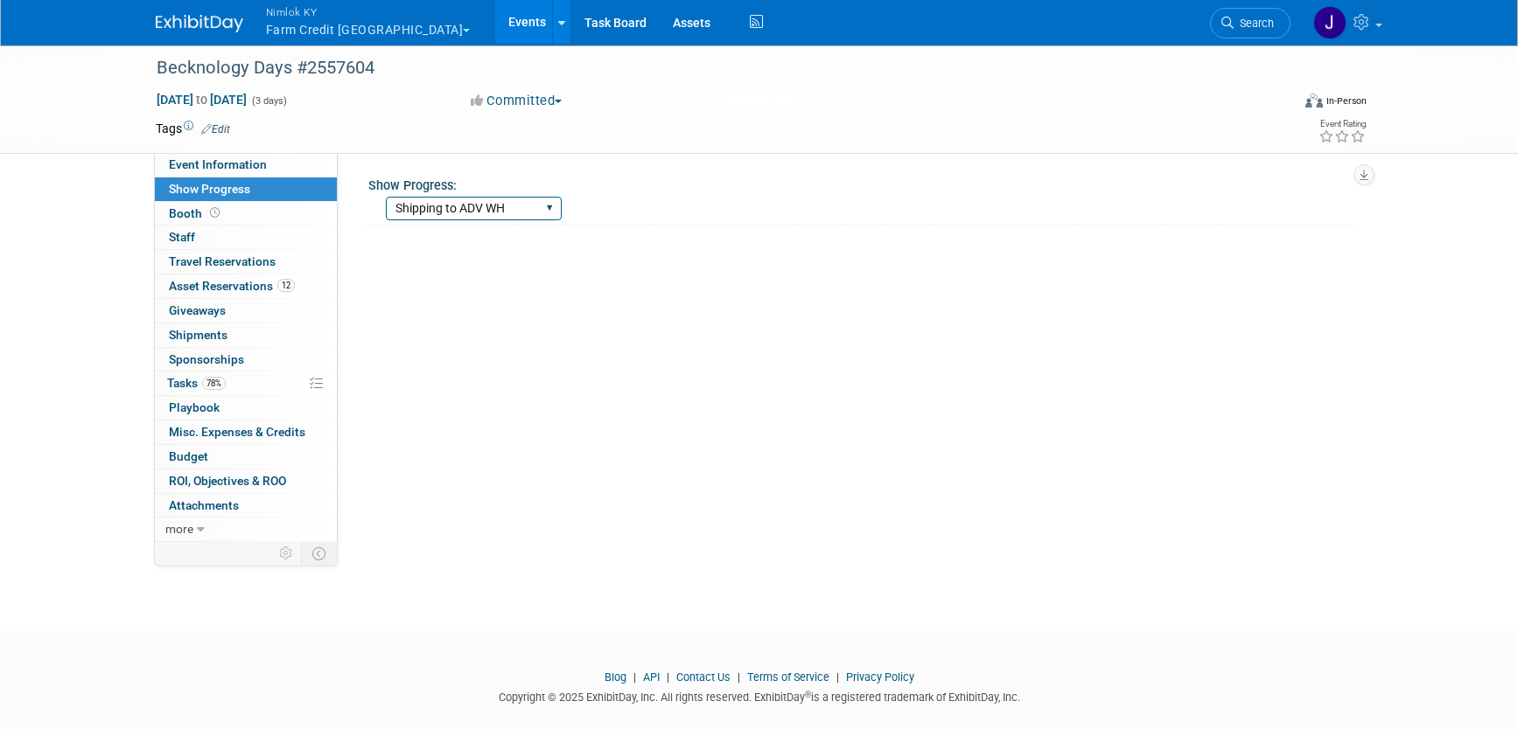
click at [432, 213] on select "Show Complete Working on Services WH pulling order Shipping to ADV WH Show in P…" at bounding box center [474, 209] width 176 height 24
select select "Show in Progress"
click at [386, 197] on select "Show Complete Working on Services WH pulling order Shipping to ADV WH Show in P…" at bounding box center [474, 209] width 176 height 24
click at [495, 17] on link "Events" at bounding box center [527, 22] width 64 height 44
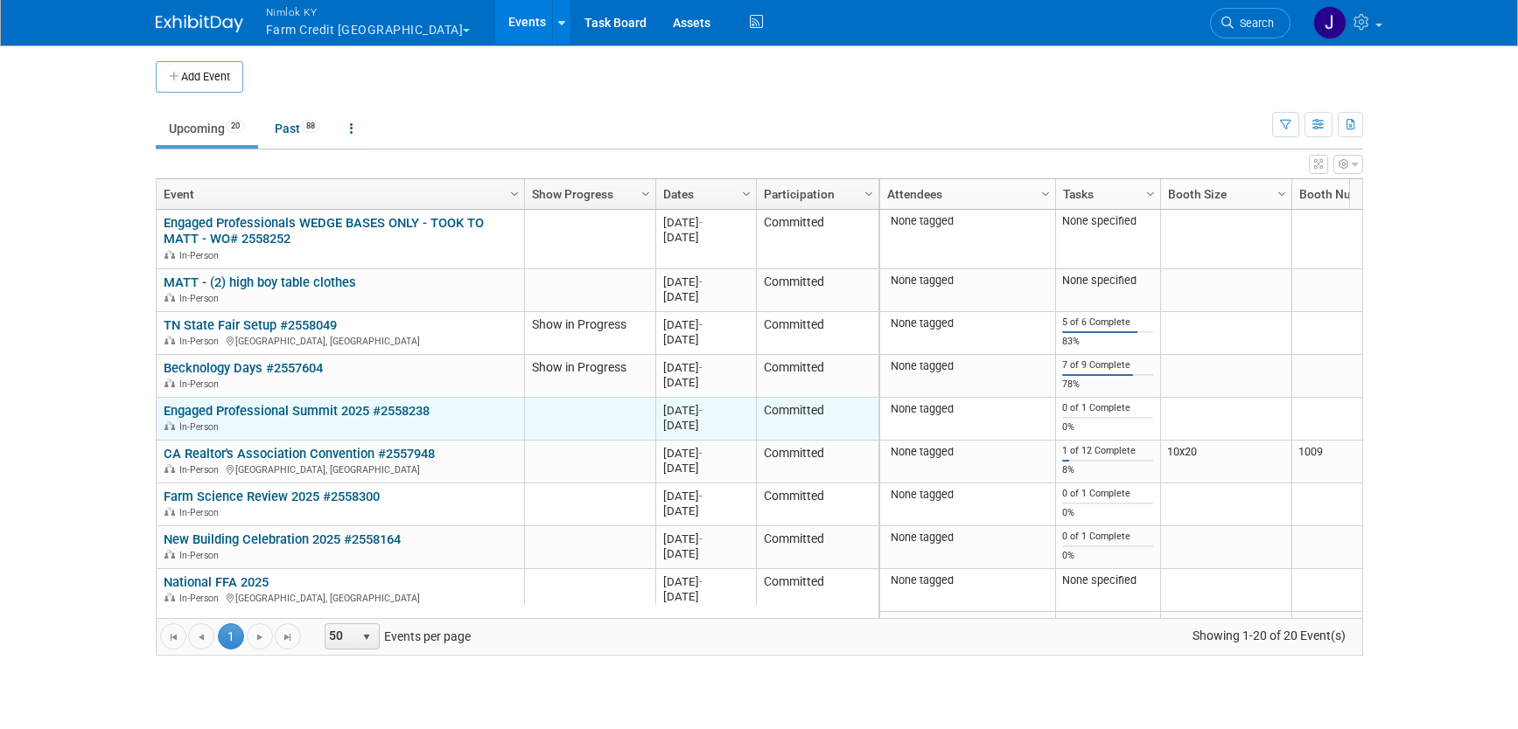
click at [284, 407] on link "Engaged Professional Summit 2025 #2558238" at bounding box center [297, 411] width 266 height 16
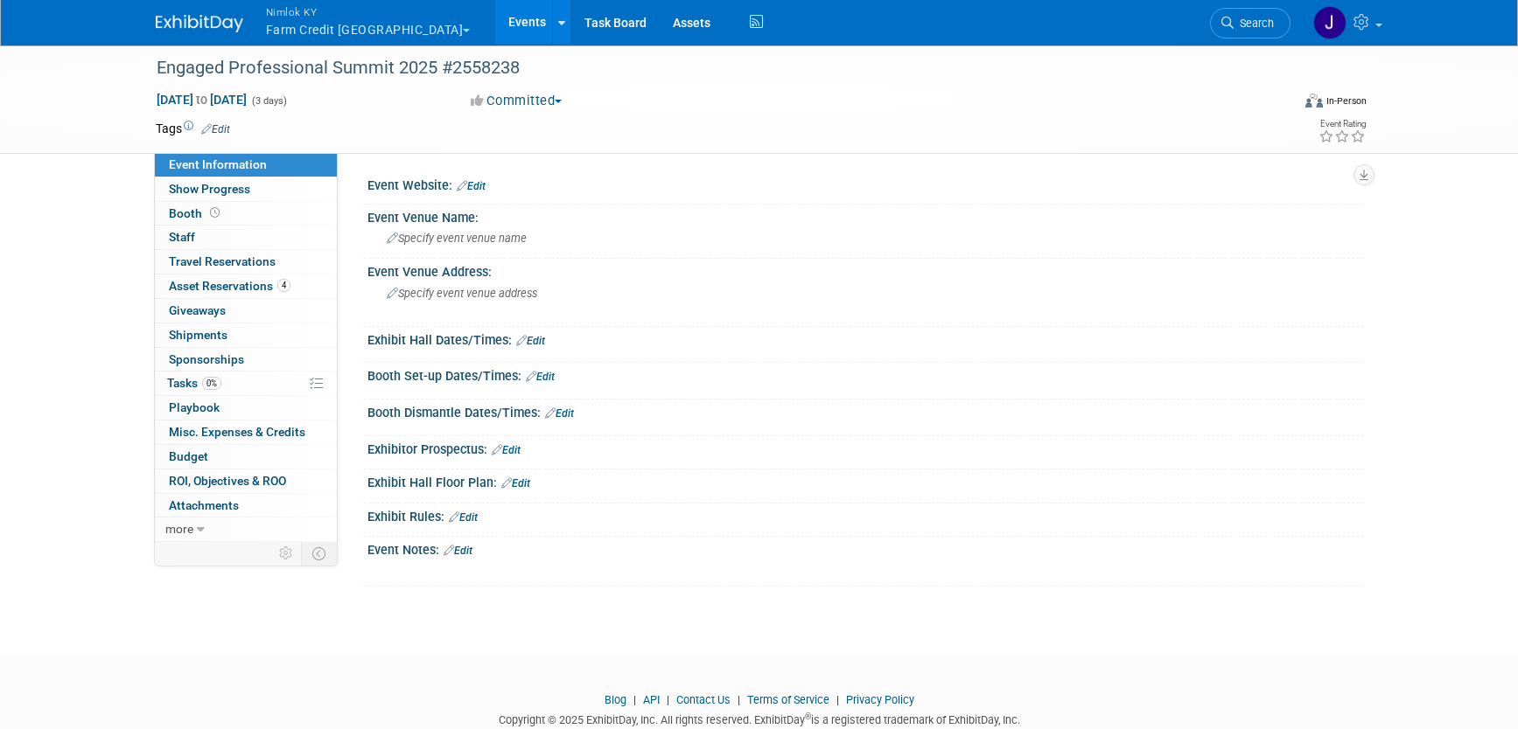
click at [495, 36] on link "Events" at bounding box center [527, 22] width 64 height 44
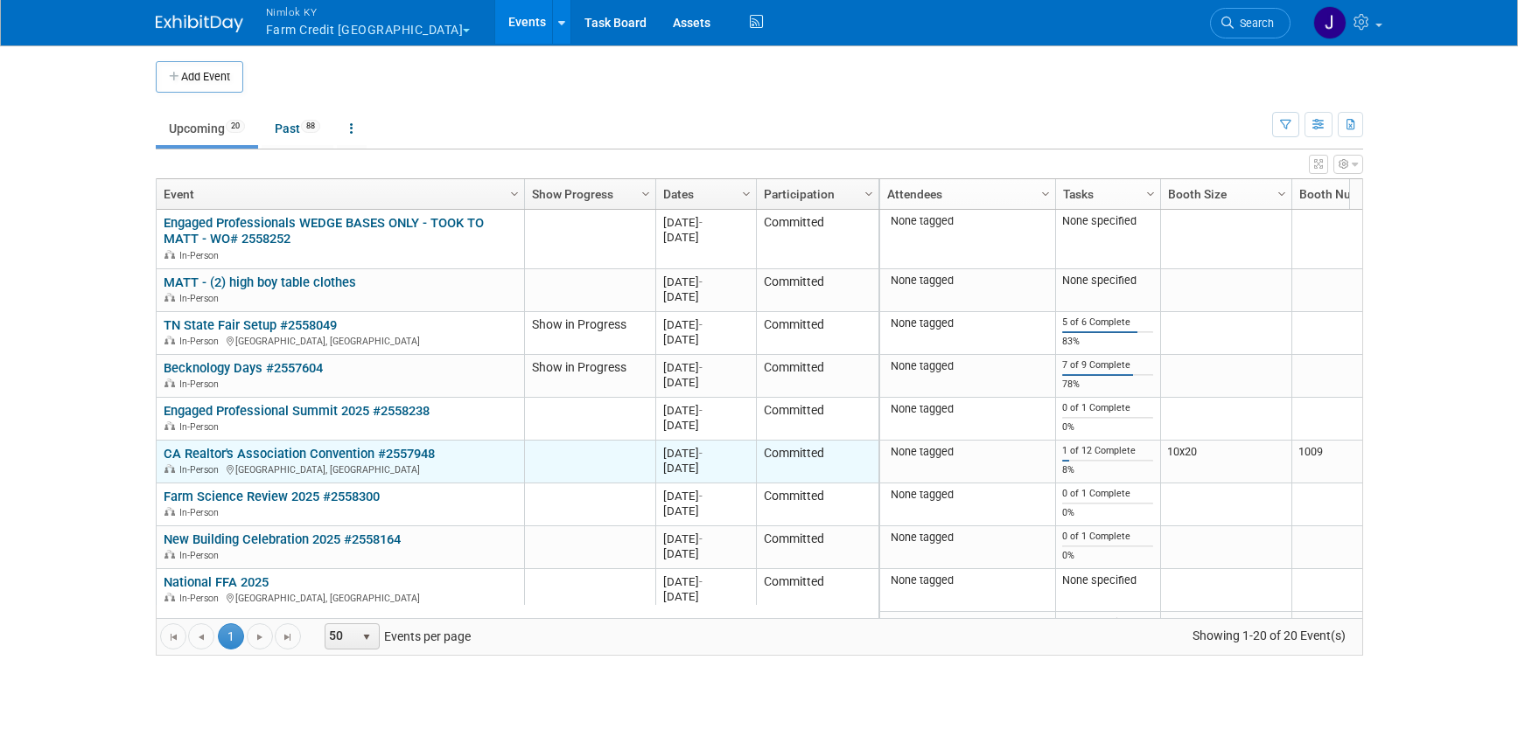
click at [343, 449] on link "CA Realtor's Association Convention #2557948" at bounding box center [299, 454] width 271 height 16
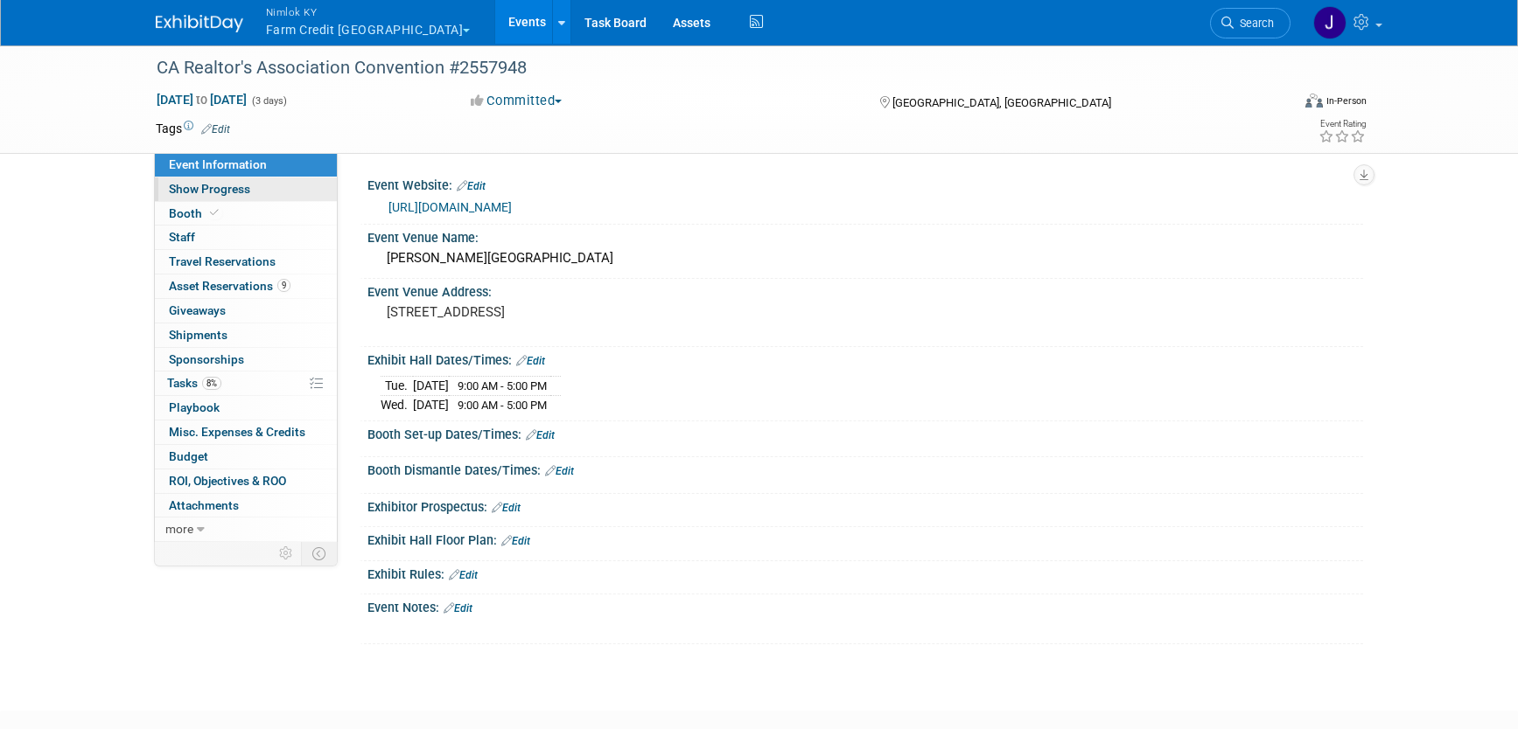
click at [262, 199] on link "Show Progress" at bounding box center [246, 190] width 182 height 24
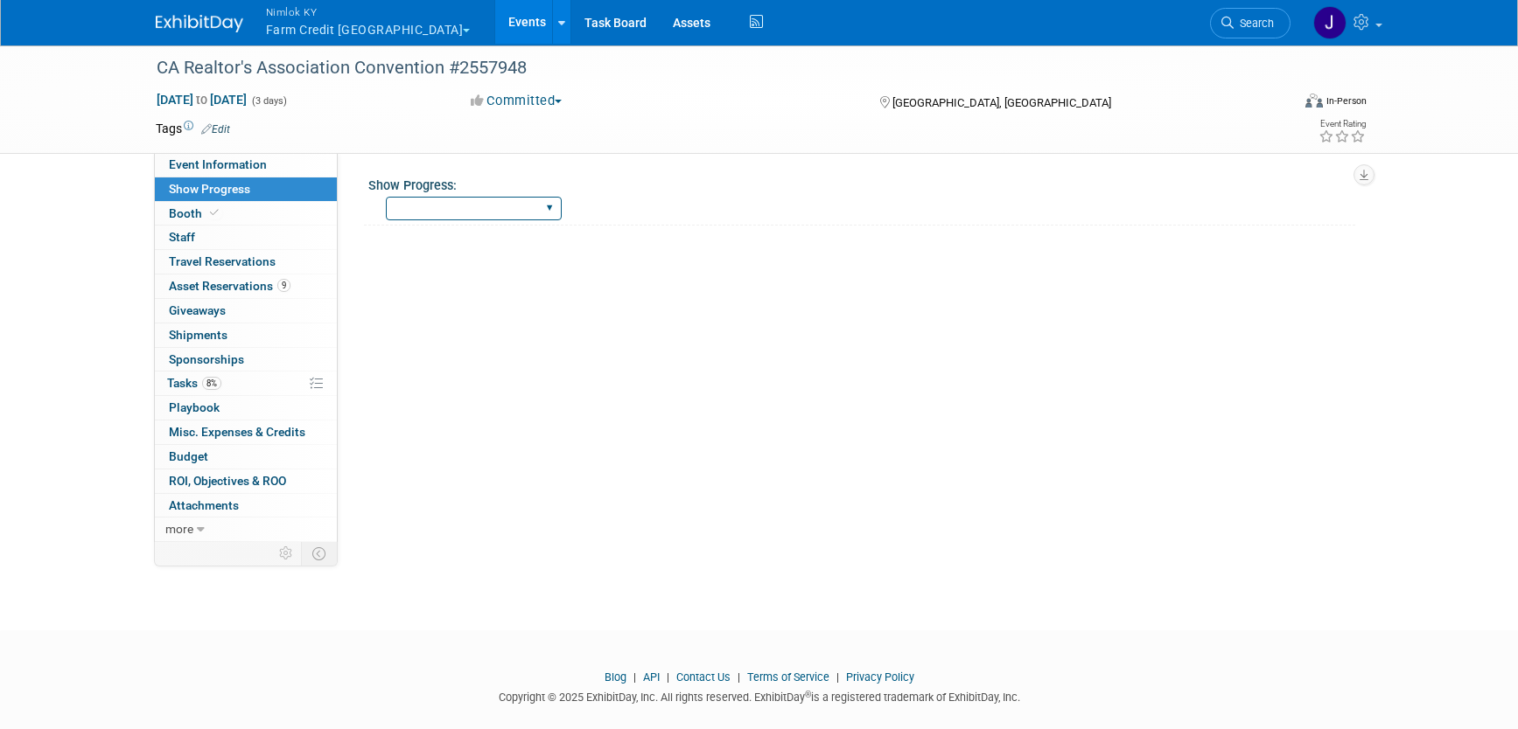
click at [393, 206] on select "Show Complete Working on Services WH pulling order Shipping to ADV WH Show in P…" at bounding box center [474, 209] width 176 height 24
select select "WH pulling order"
click at [386, 197] on select "Show Complete Working on Services WH pulling order Shipping to ADV WH Show in P…" at bounding box center [474, 209] width 176 height 24
click at [269, 285] on span "Asset Reservations 9" at bounding box center [230, 286] width 122 height 14
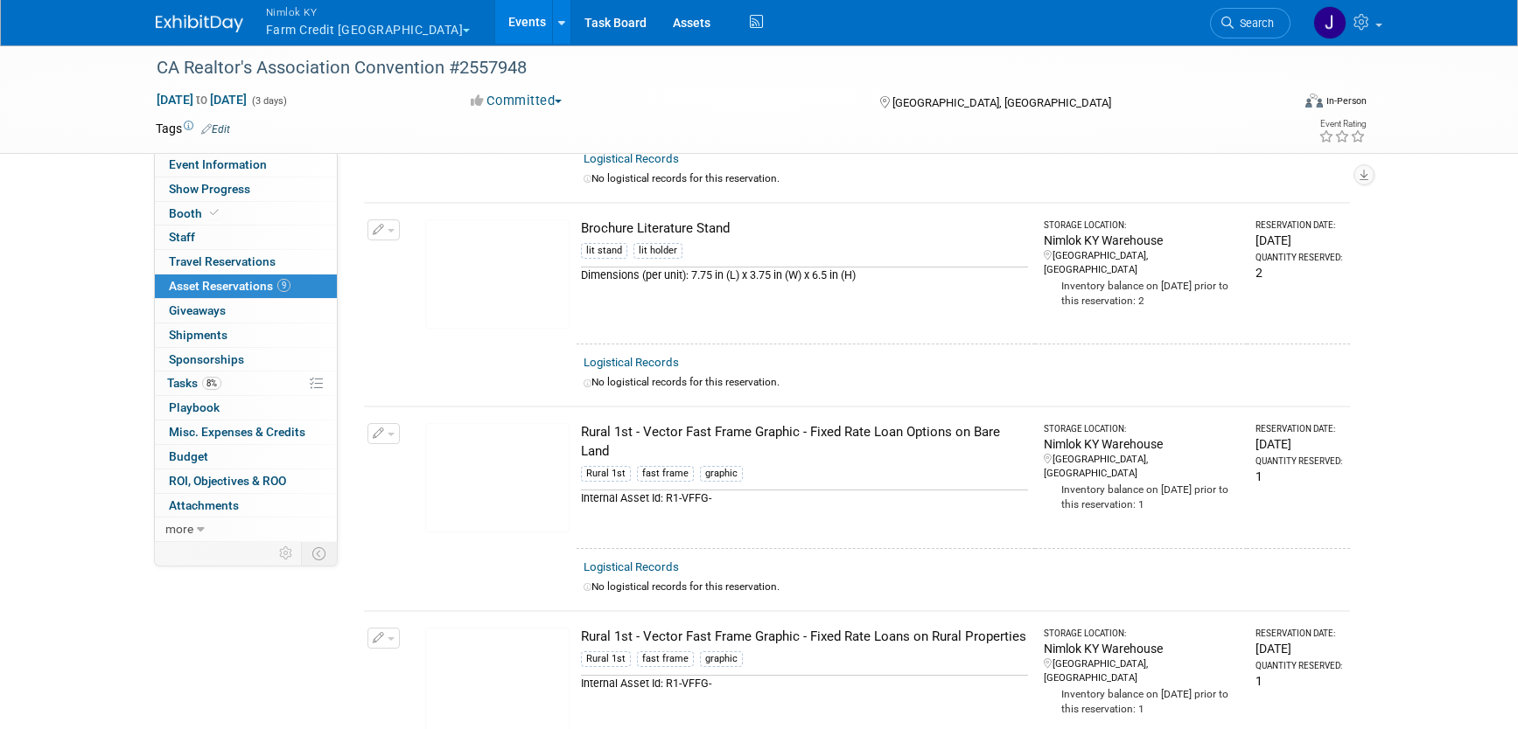
scroll to position [445, 0]
click at [230, 383] on link "8% Tasks 8%" at bounding box center [246, 384] width 182 height 24
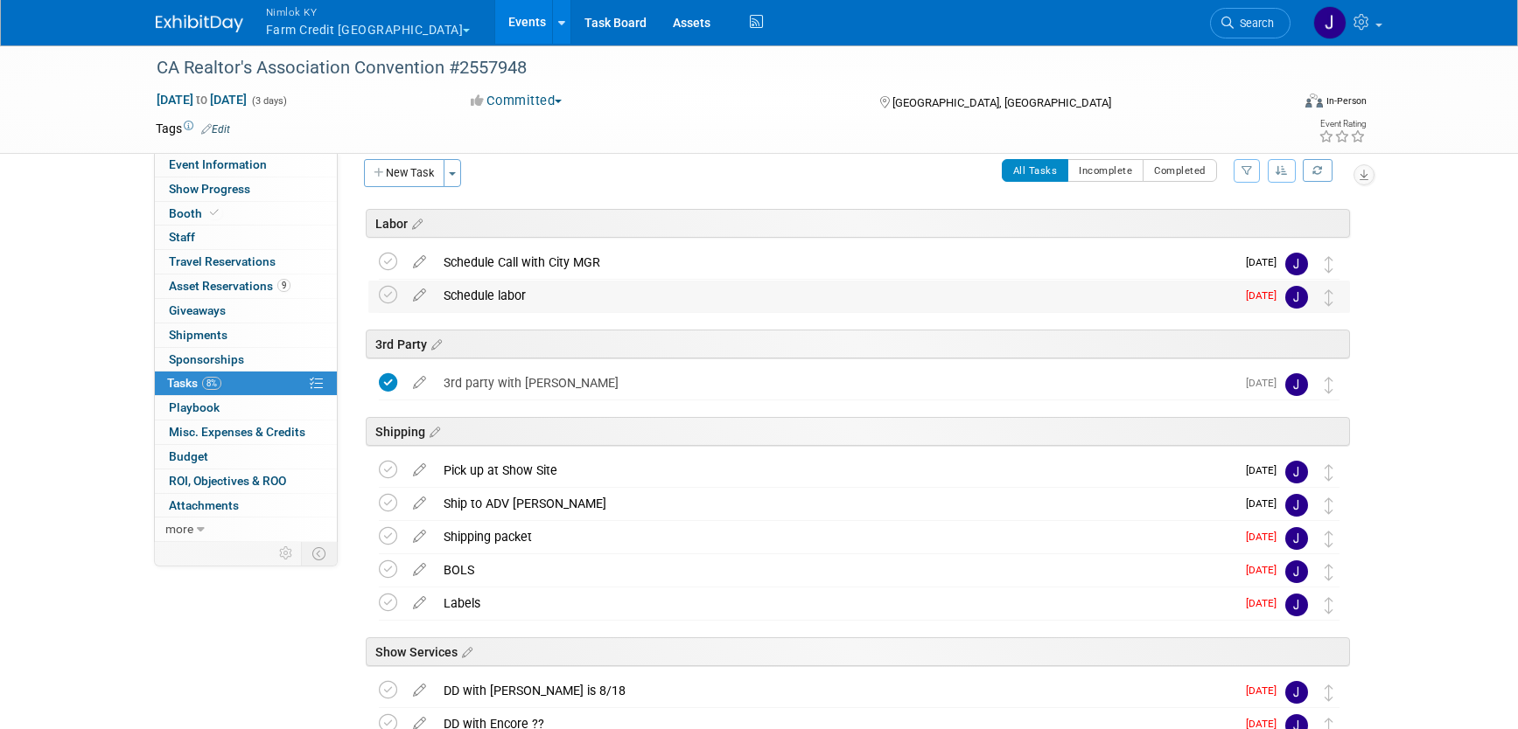
scroll to position [3, 0]
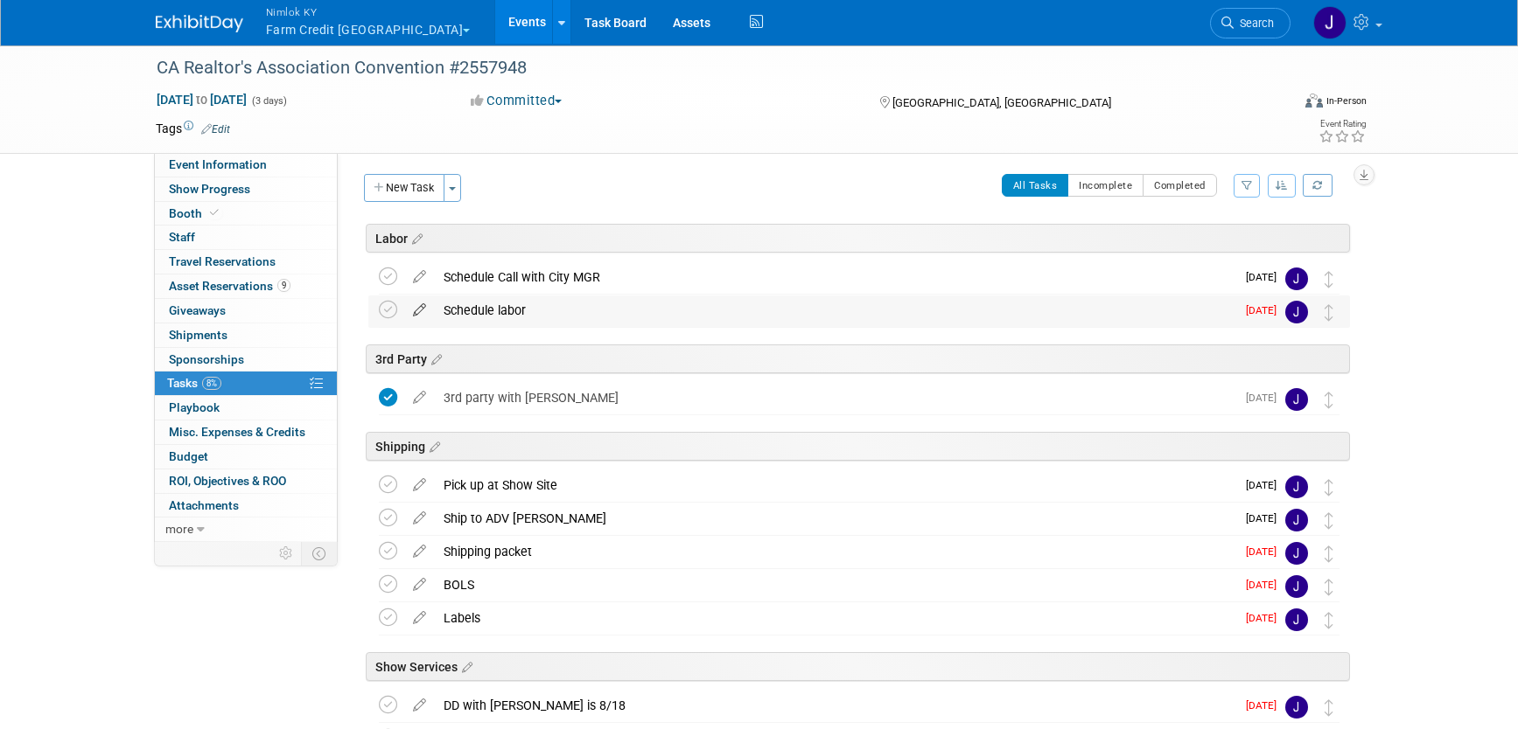
click at [422, 310] on icon at bounding box center [419, 307] width 31 height 22
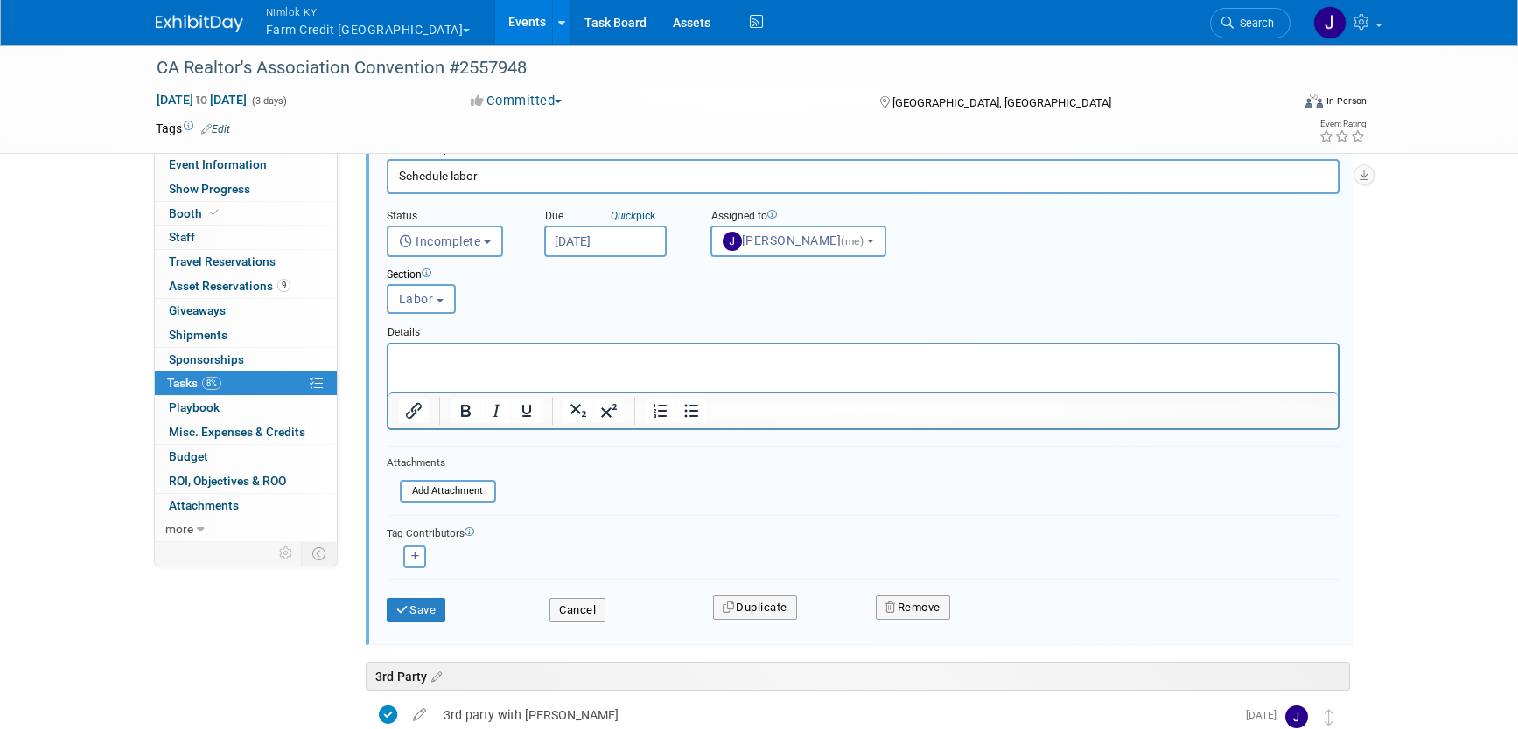
scroll to position [170, 0]
click at [894, 607] on icon "button" at bounding box center [891, 606] width 12 height 11
click at [996, 619] on icon at bounding box center [999, 622] width 10 height 10
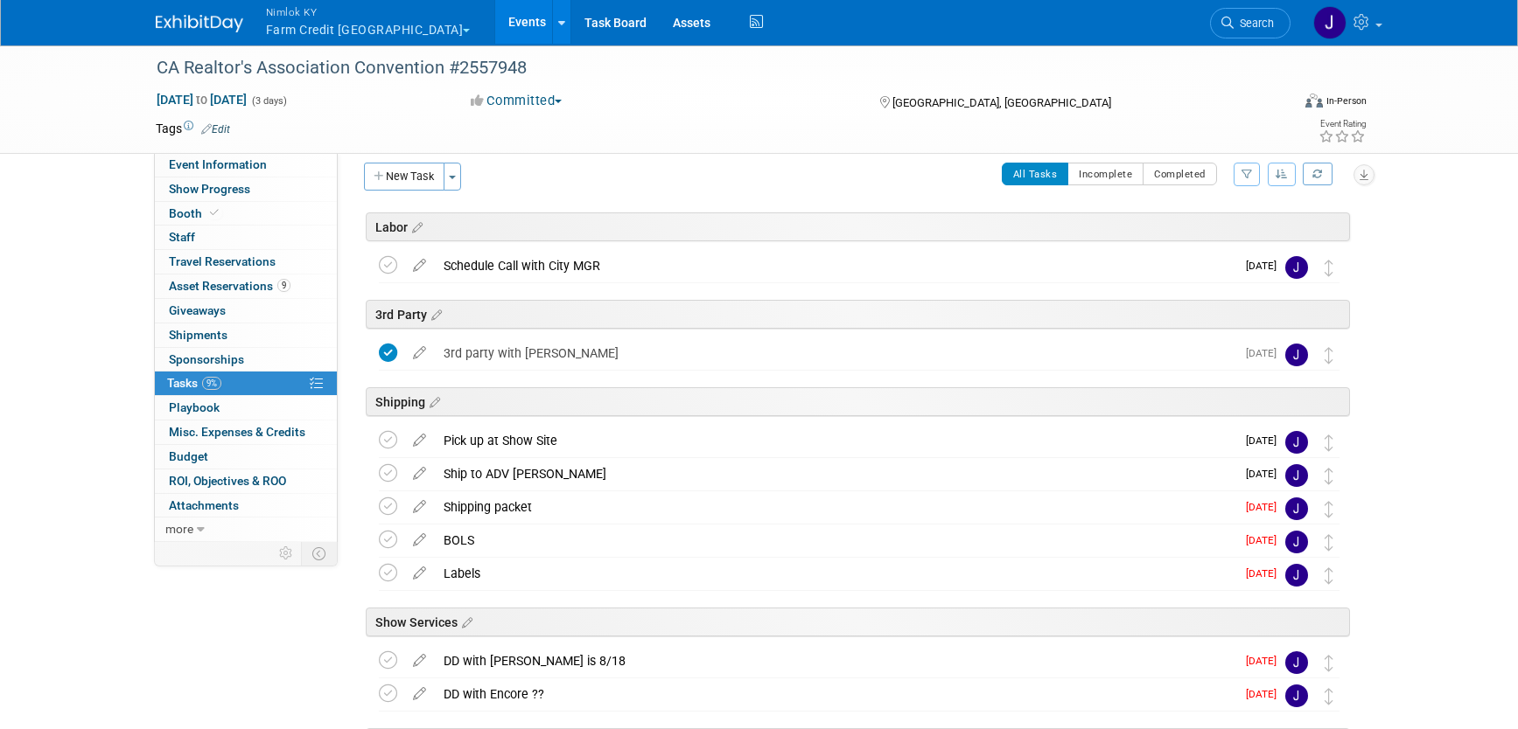
scroll to position [12, 0]
click at [417, 227] on icon at bounding box center [415, 230] width 15 height 16
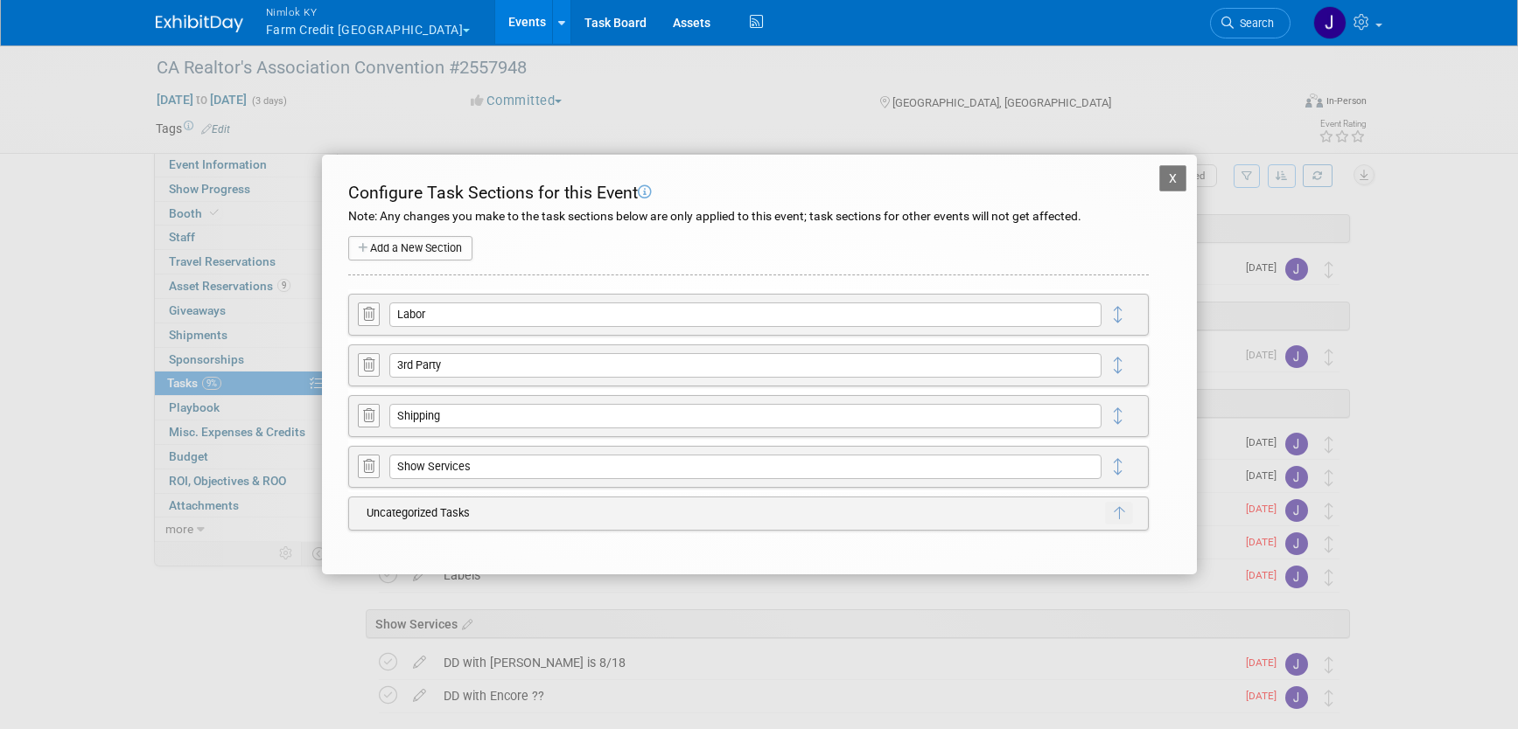
click at [367, 315] on icon at bounding box center [368, 314] width 11 height 13
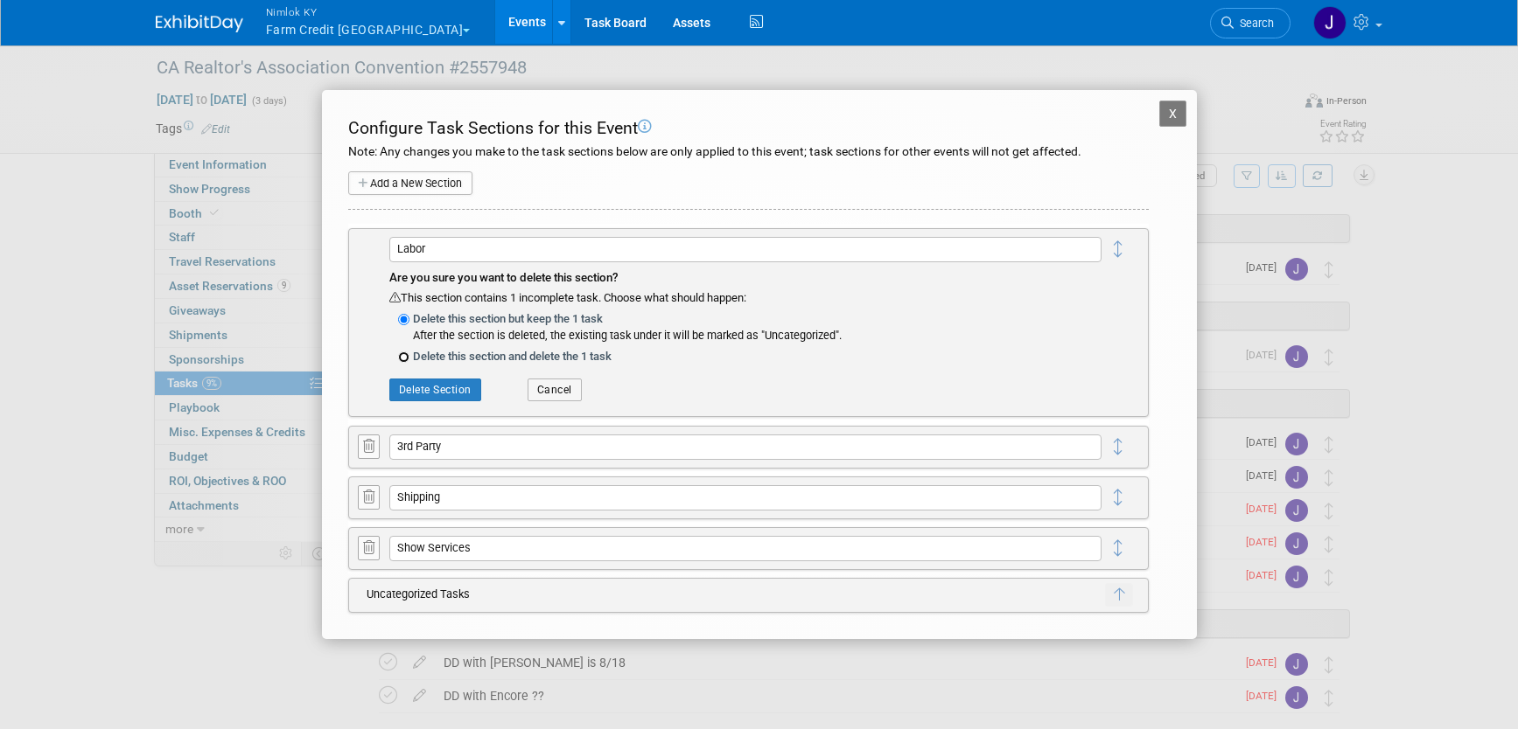
click at [406, 359] on input "Delete this section and delete the 1 task" at bounding box center [403, 357] width 11 height 11
radio input "true"
click at [440, 386] on button "Delete Section" at bounding box center [435, 390] width 92 height 23
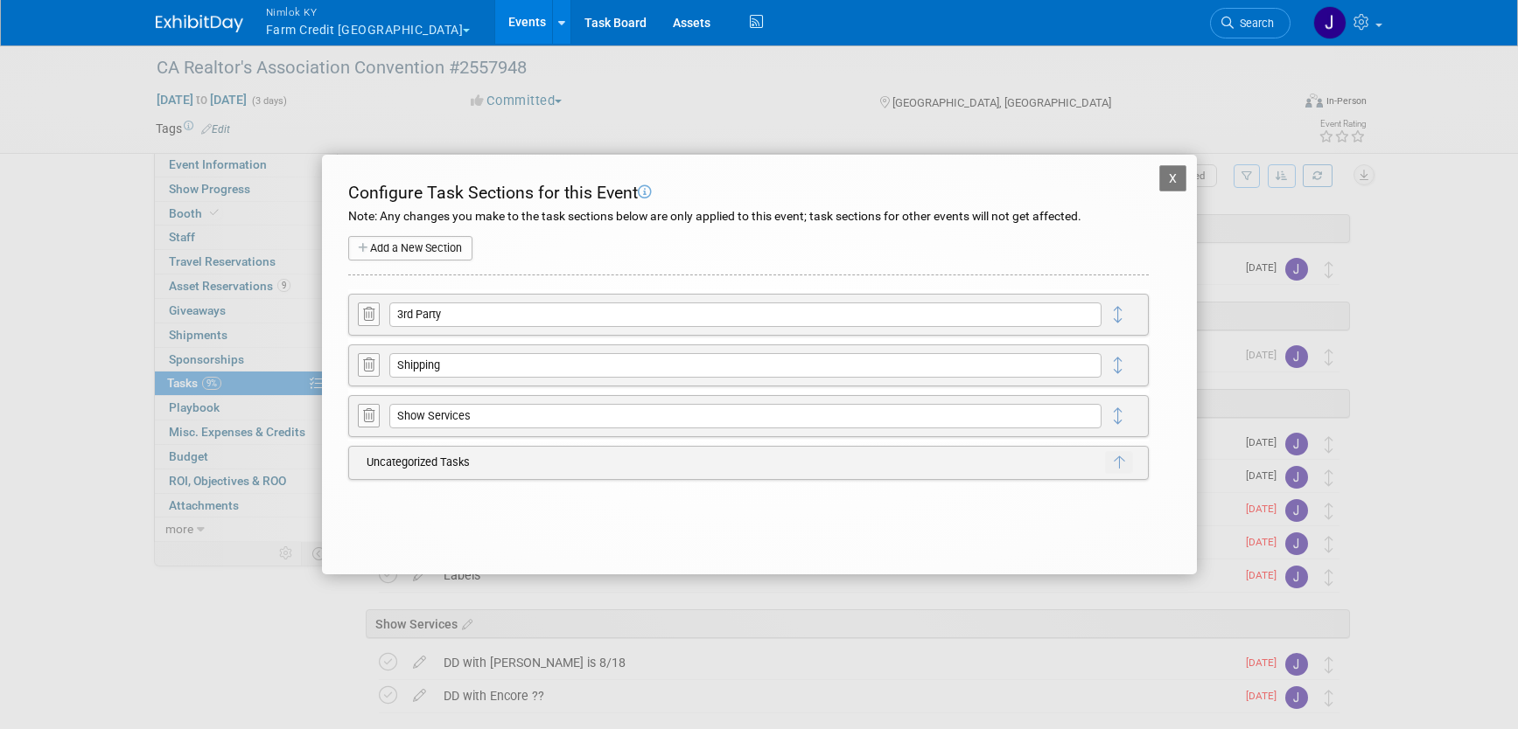
click at [1169, 178] on button "X" at bounding box center [1173, 178] width 28 height 26
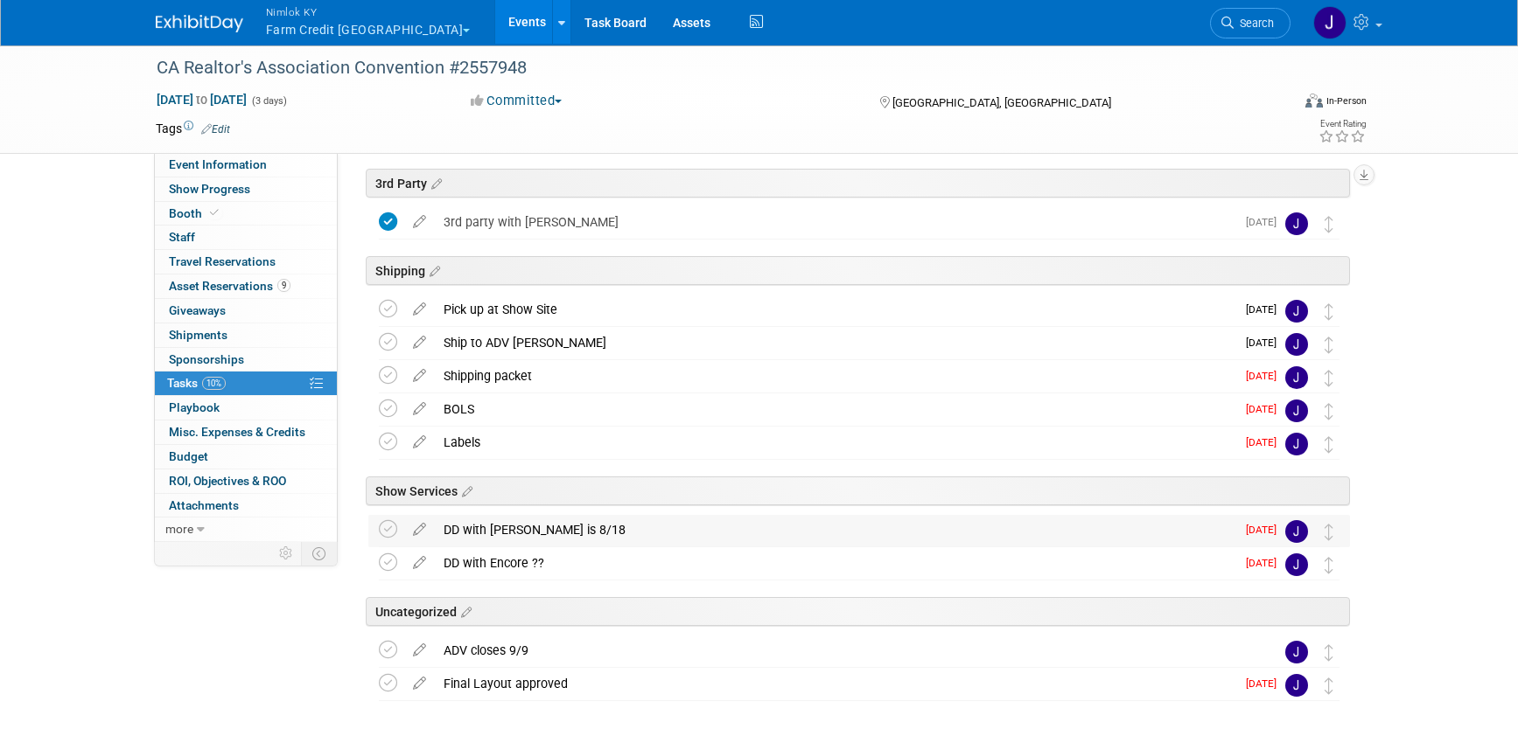
scroll to position [64, 0]
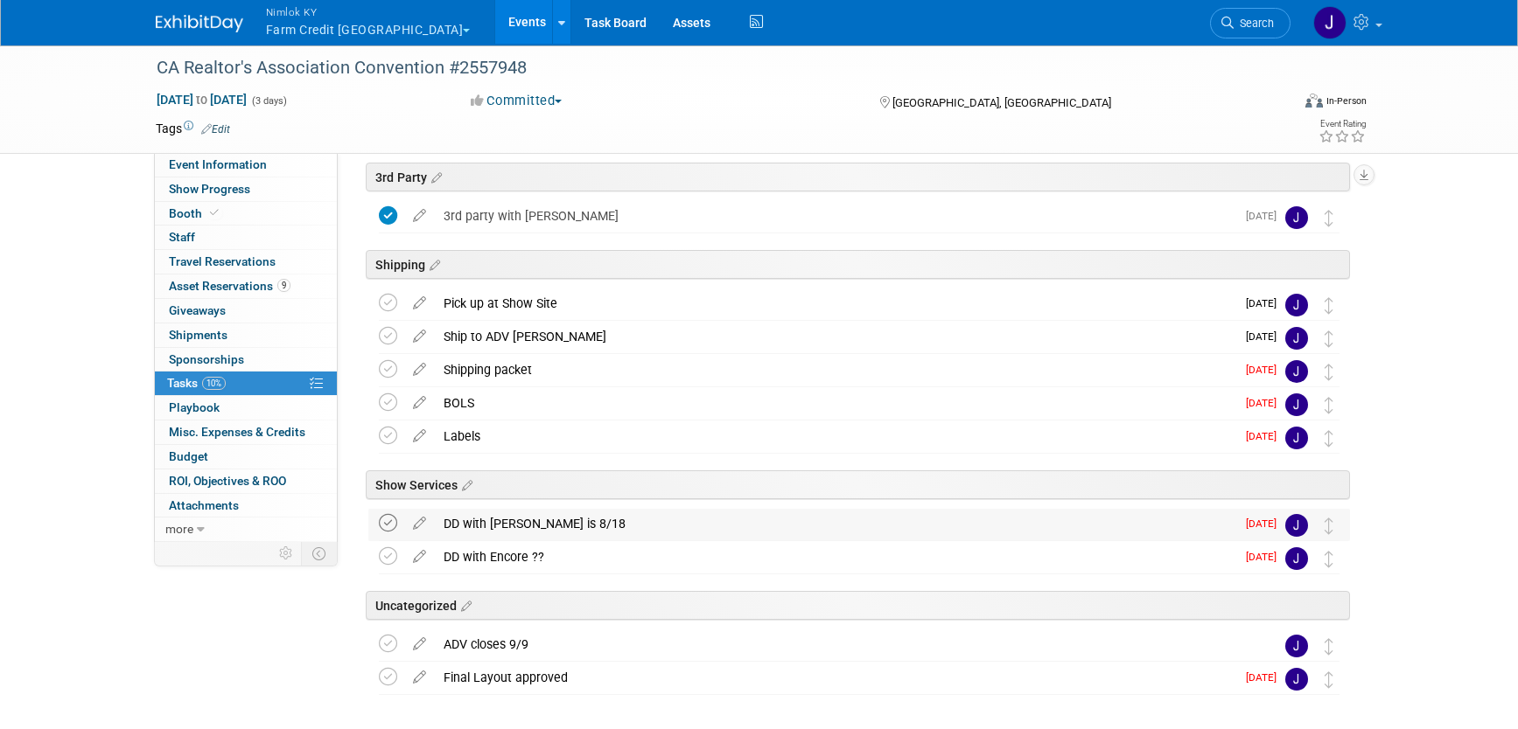
click at [381, 523] on icon at bounding box center [388, 523] width 18 height 18
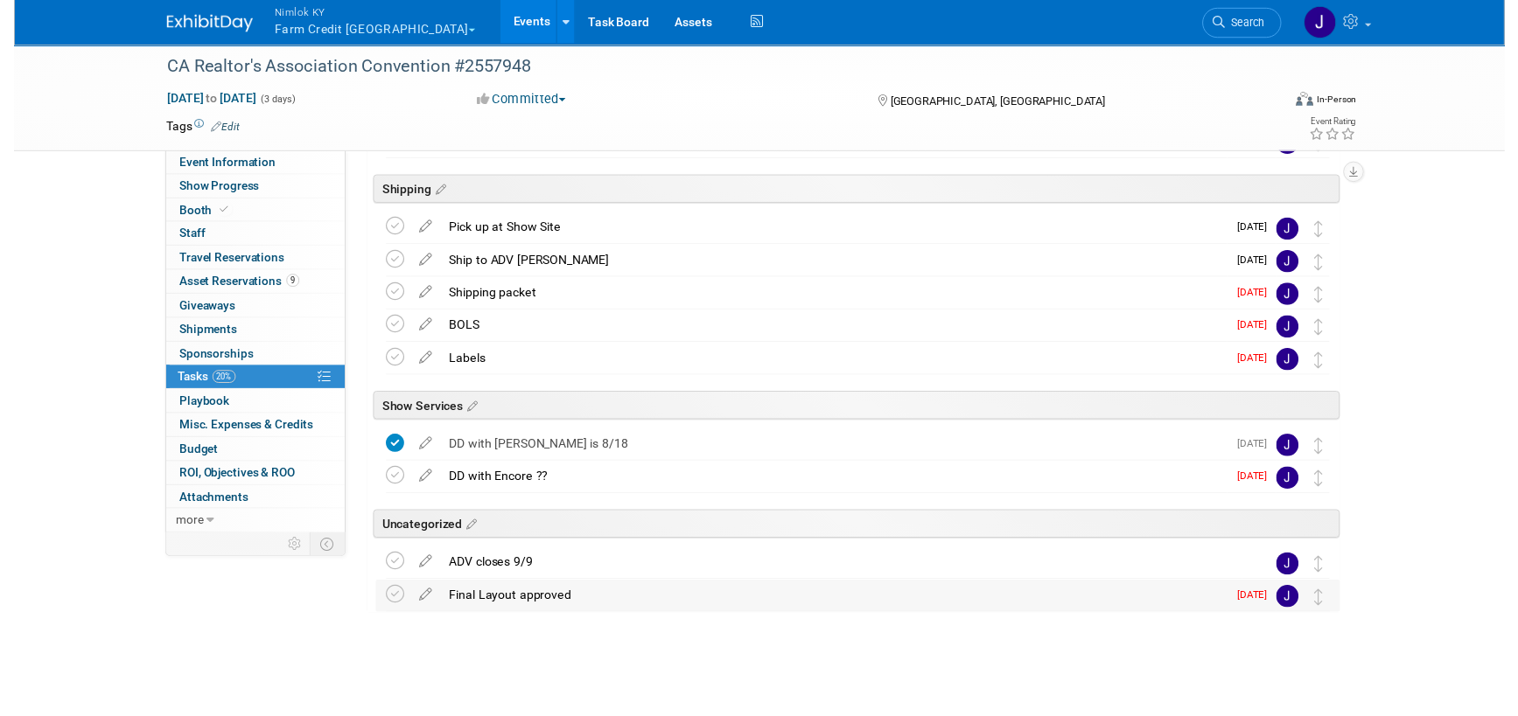
scroll to position [137, 0]
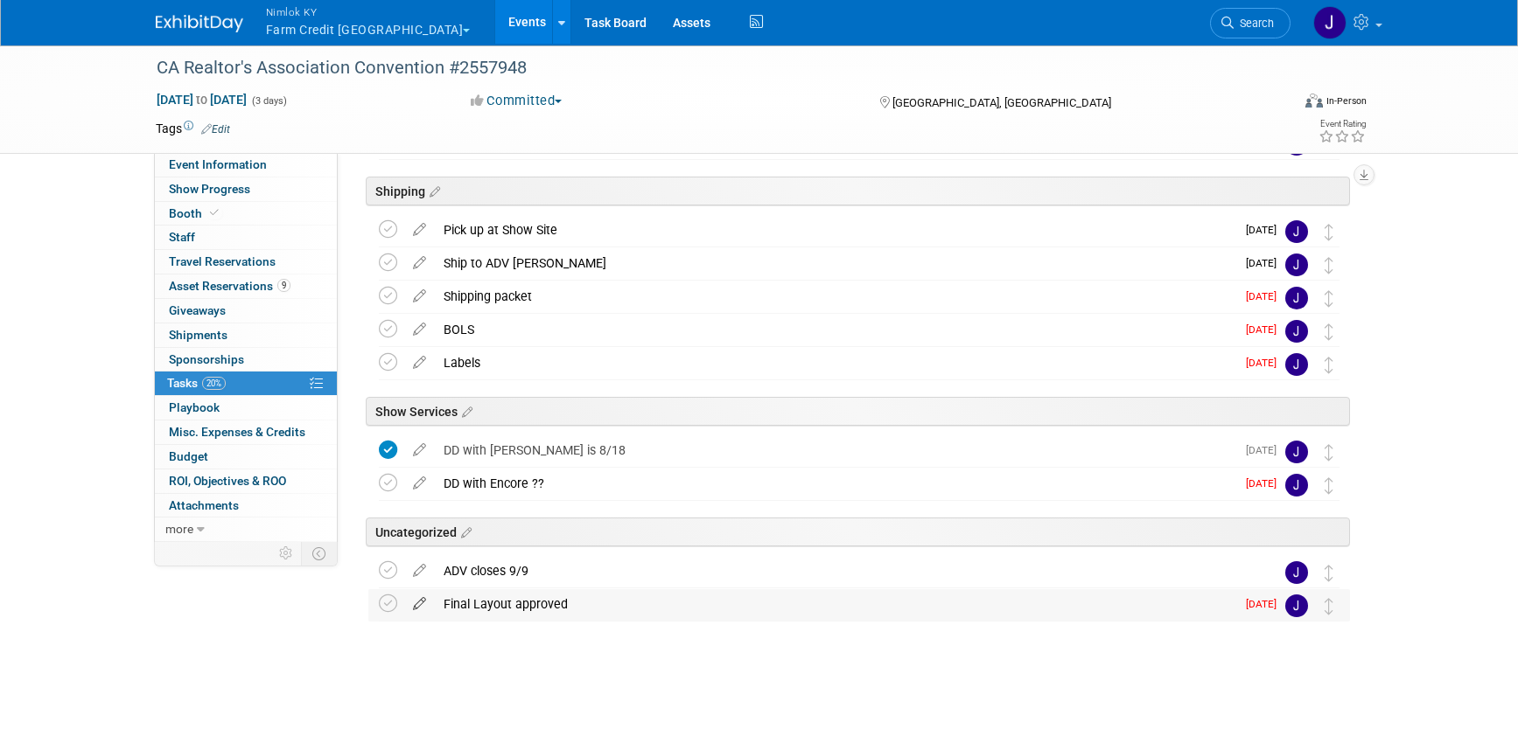
click at [424, 606] on icon at bounding box center [419, 601] width 31 height 22
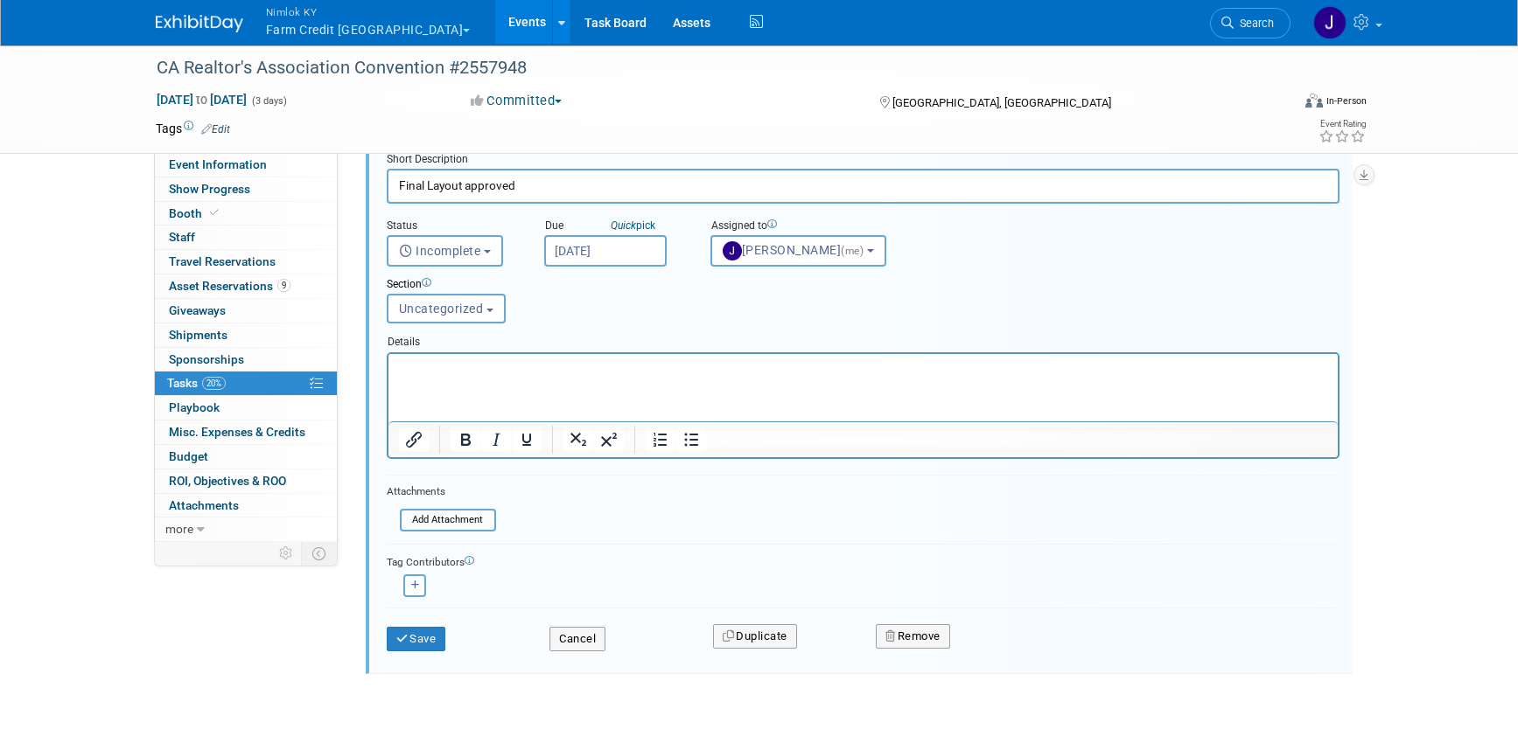
scroll to position [640, 0]
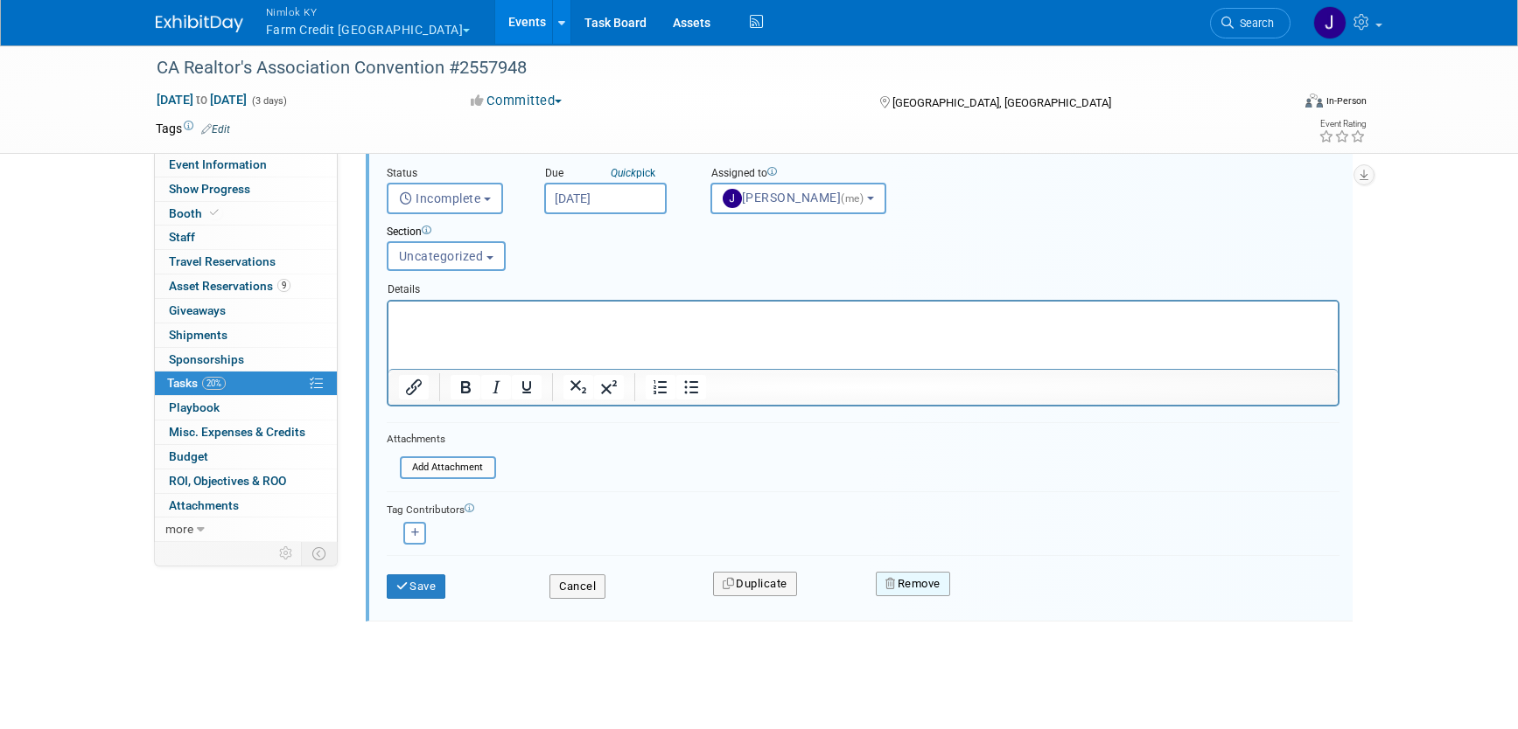
click at [935, 586] on button "Remove" at bounding box center [913, 584] width 74 height 24
click at [1009, 589] on link "Yes" at bounding box center [1011, 598] width 51 height 28
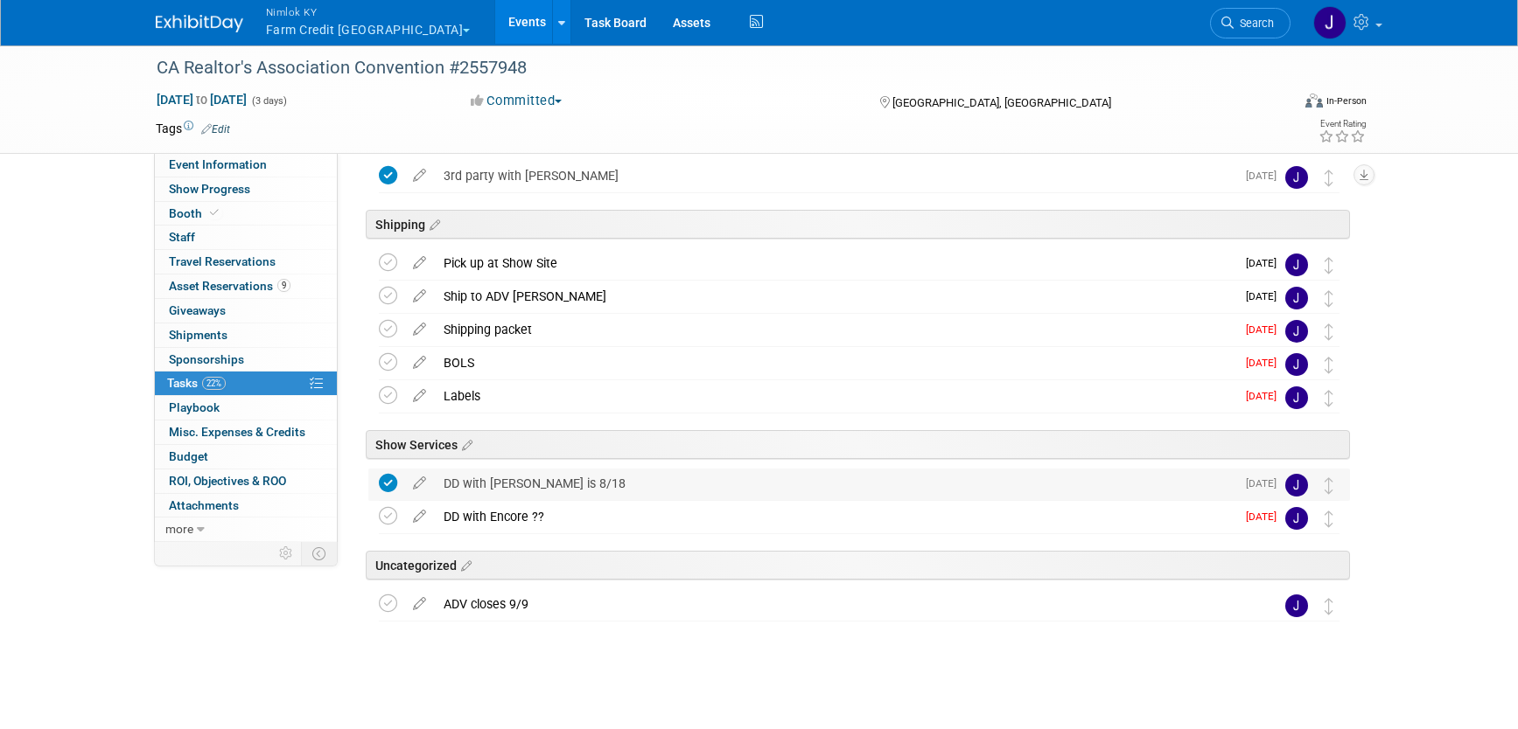
drag, startPoint x: 593, startPoint y: 600, endPoint x: 590, endPoint y: 471, distance: 128.6
click at [590, 471] on div "CA Realtor's Association Convention #2557948 Chula Vista, CA Sep 15, 2025 to Se…" at bounding box center [854, 391] width 990 height 463
click at [921, 648] on div at bounding box center [854, 640] width 990 height 35
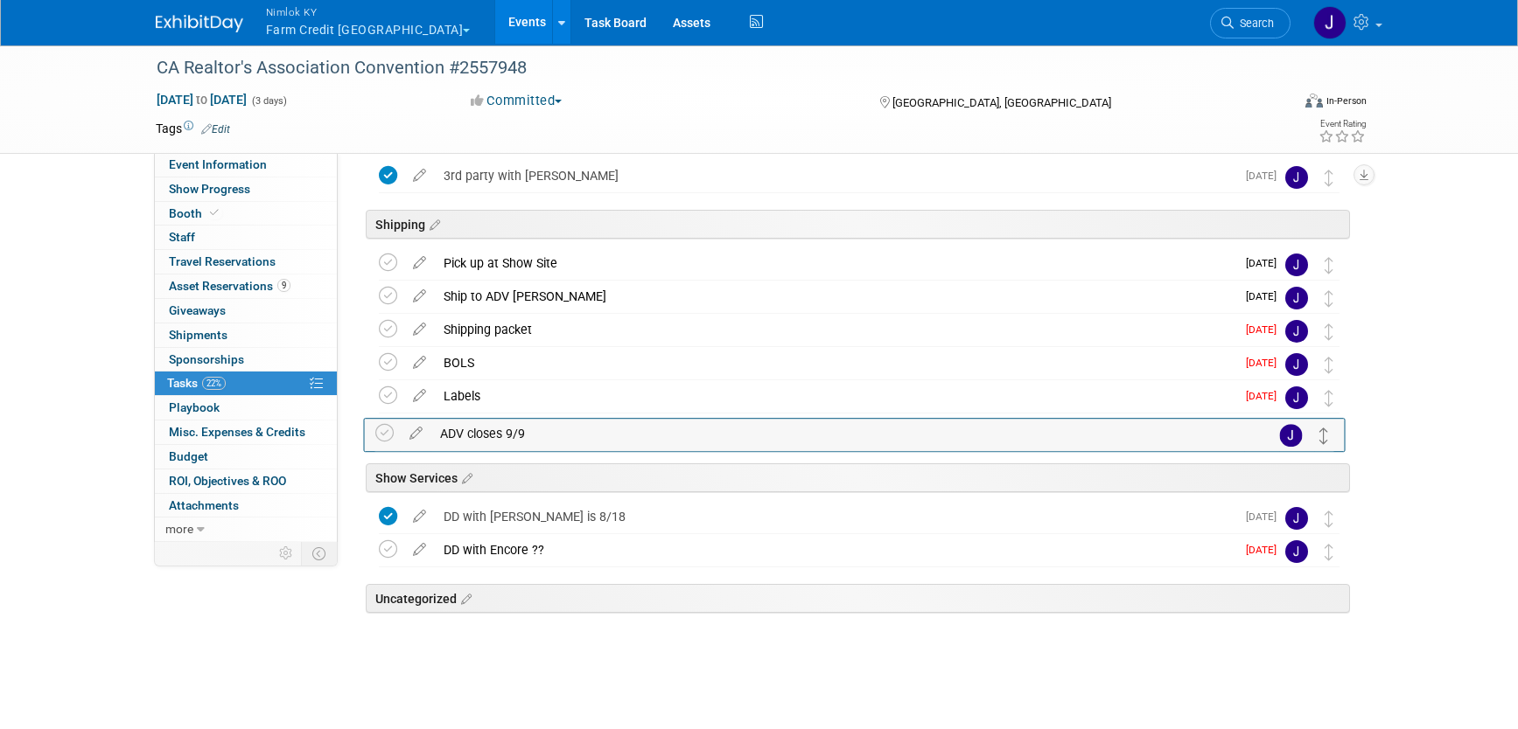
drag, startPoint x: 1330, startPoint y: 605, endPoint x: 1322, endPoint y: 434, distance: 171.7
